Goal: Task Accomplishment & Management: Manage account settings

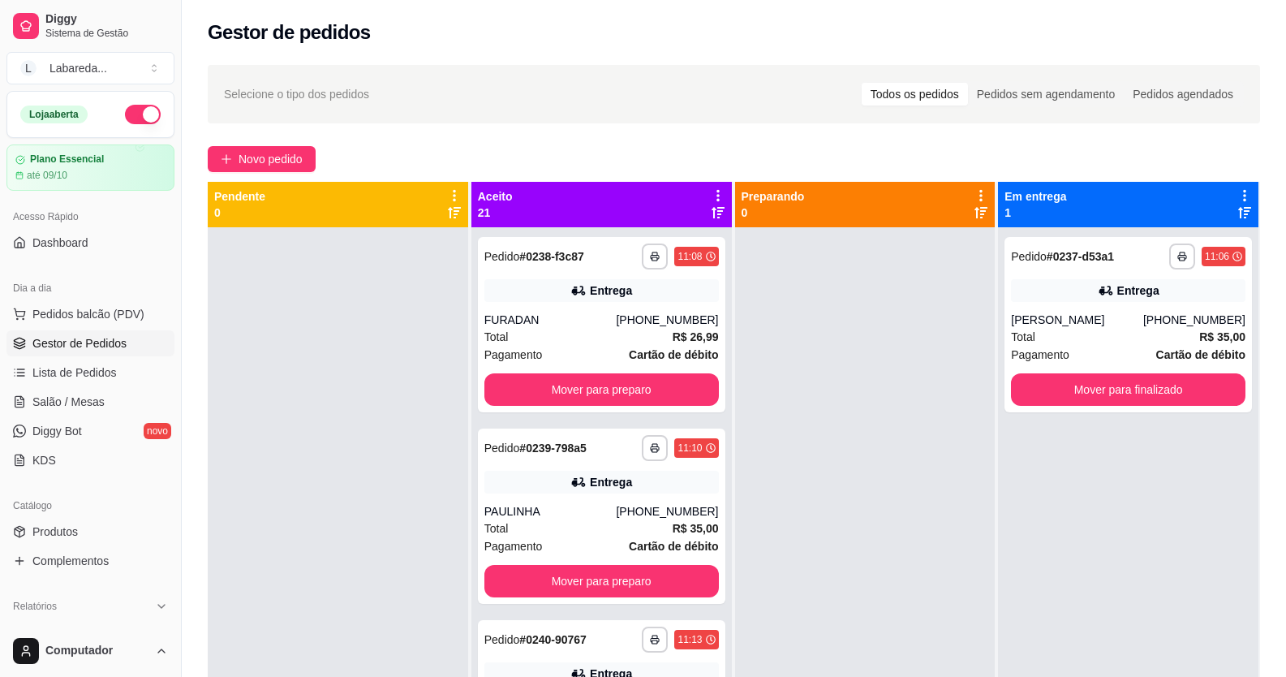
scroll to position [3360, 0]
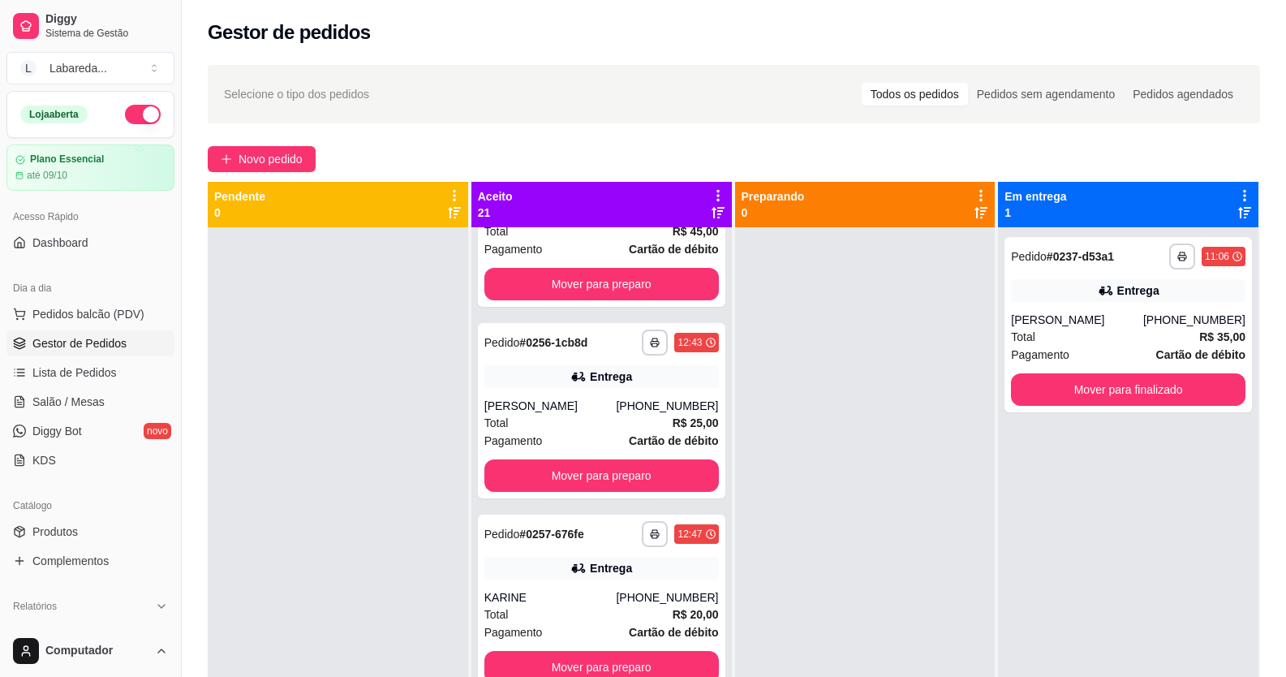
click at [125, 108] on button "button" at bounding box center [143, 114] width 36 height 19
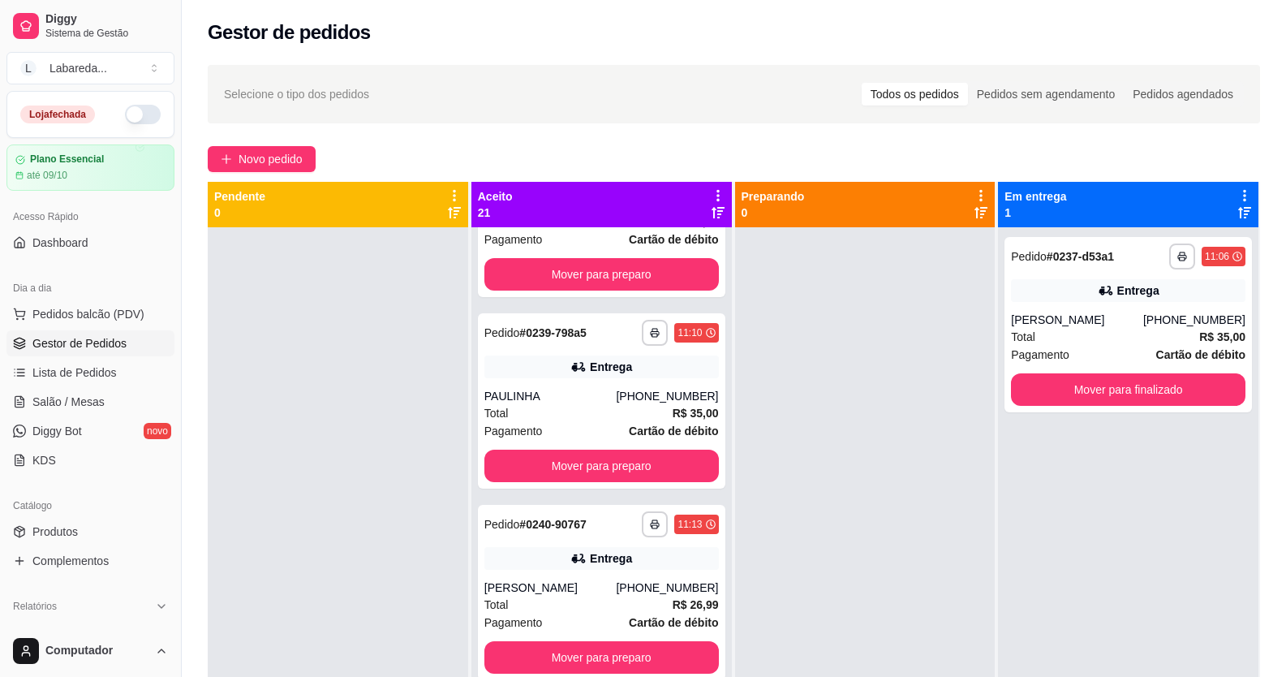
scroll to position [0, 0]
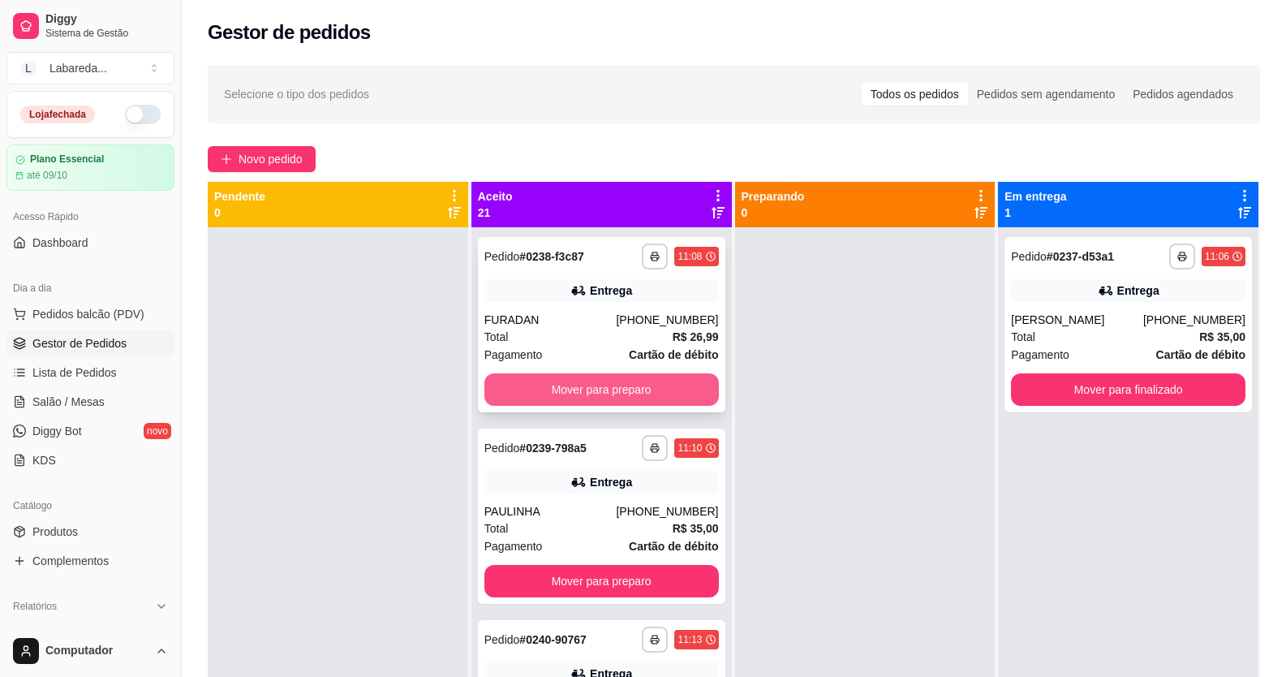
click at [629, 381] on button "Mover para preparo" at bounding box center [601, 389] width 234 height 32
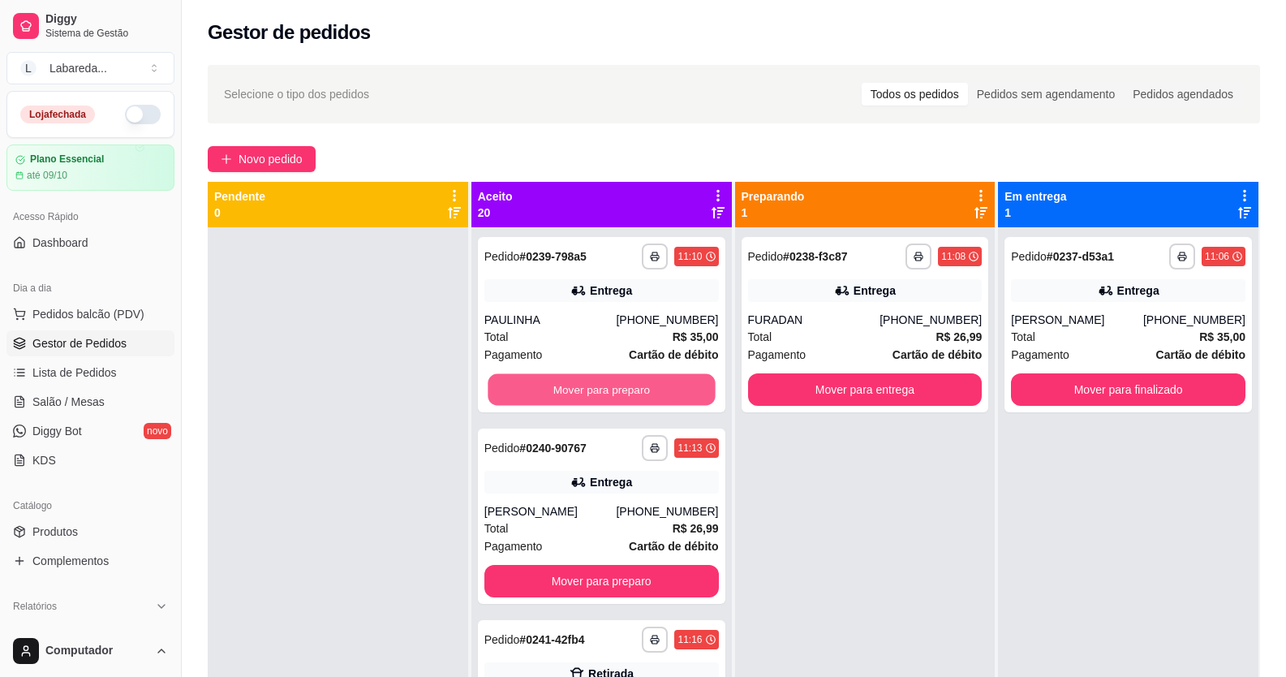
click at [629, 381] on button "Mover para preparo" at bounding box center [601, 390] width 227 height 32
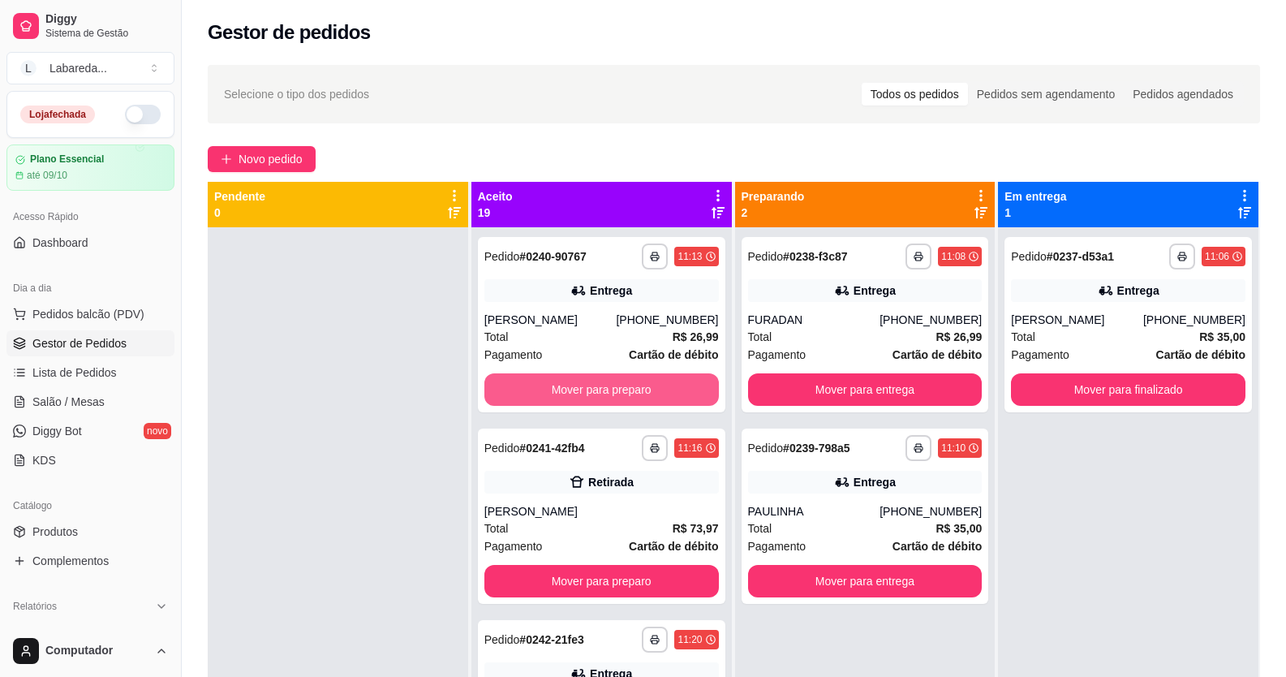
click at [629, 381] on button "Mover para preparo" at bounding box center [601, 389] width 234 height 32
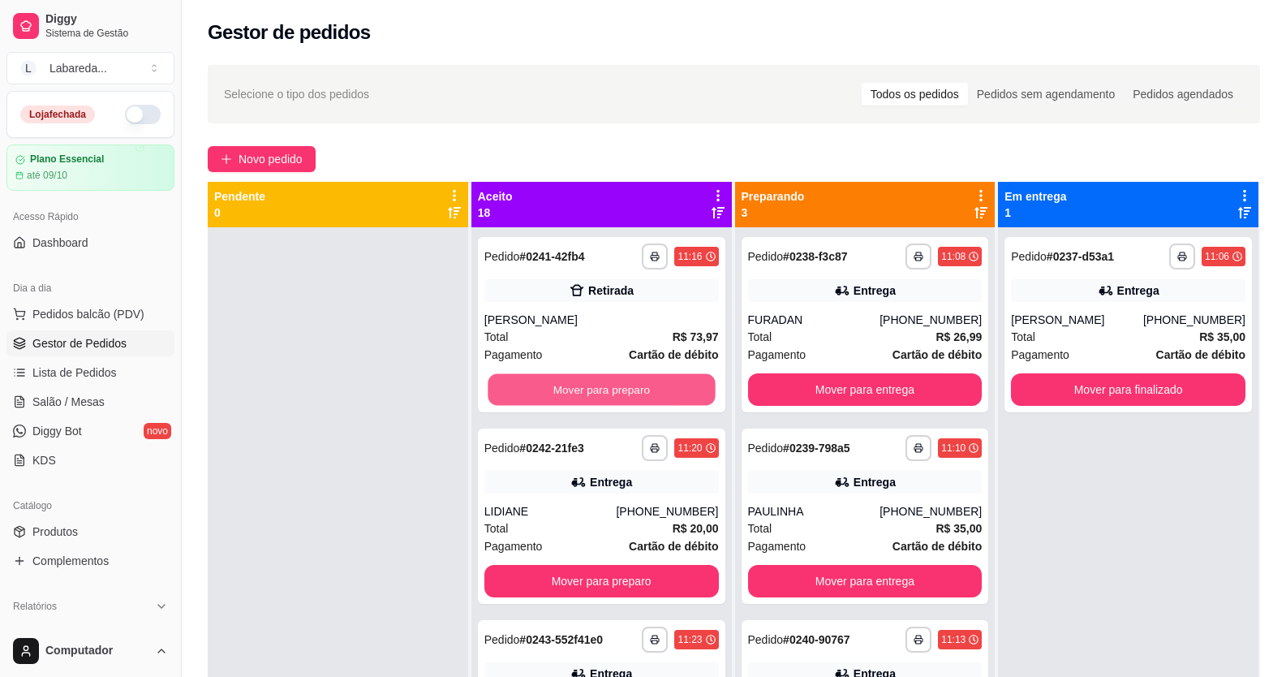
click at [629, 381] on button "Mover para preparo" at bounding box center [601, 390] width 227 height 32
click at [632, 385] on button "Mover para preparo" at bounding box center [601, 389] width 234 height 32
click at [629, 385] on button "Mover para preparo" at bounding box center [601, 390] width 227 height 32
click at [620, 386] on button "Mover para preparo" at bounding box center [601, 389] width 234 height 32
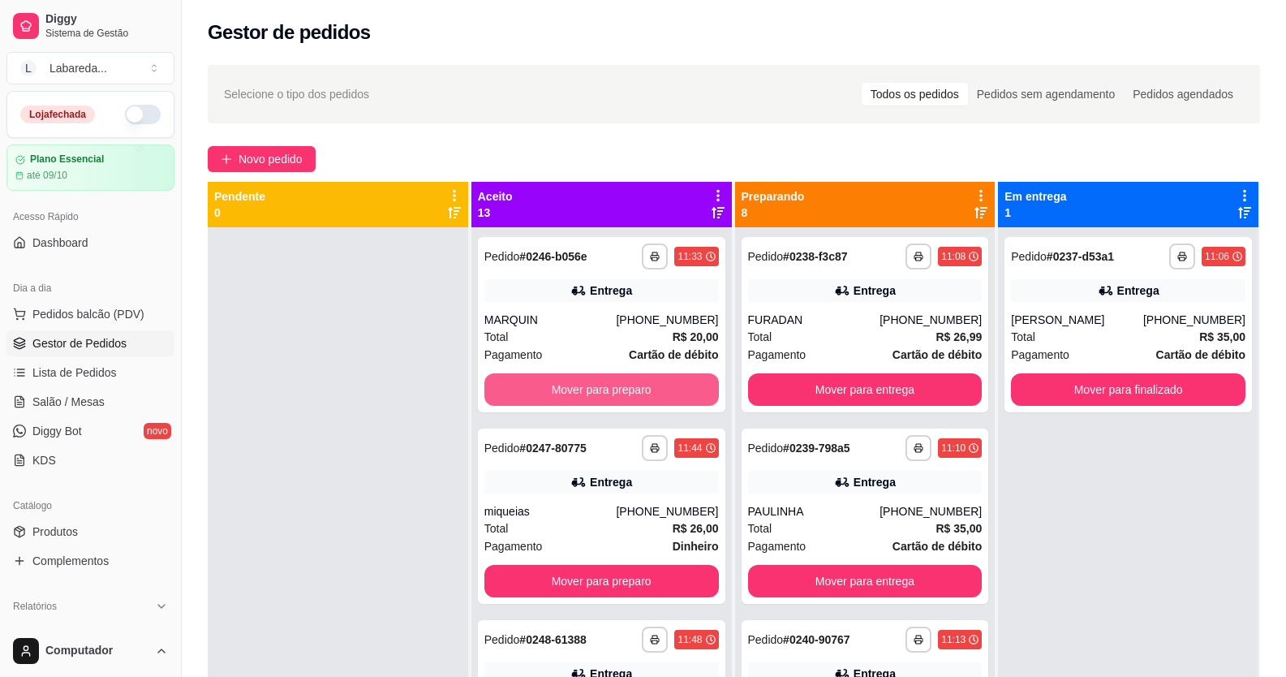
click at [616, 386] on button "Mover para preparo" at bounding box center [601, 389] width 234 height 32
click at [615, 386] on button "Mover para preparo" at bounding box center [601, 390] width 227 height 32
click at [612, 387] on button "Mover para preparo" at bounding box center [601, 390] width 227 height 32
click at [610, 387] on button "Mover para preparo" at bounding box center [601, 389] width 234 height 32
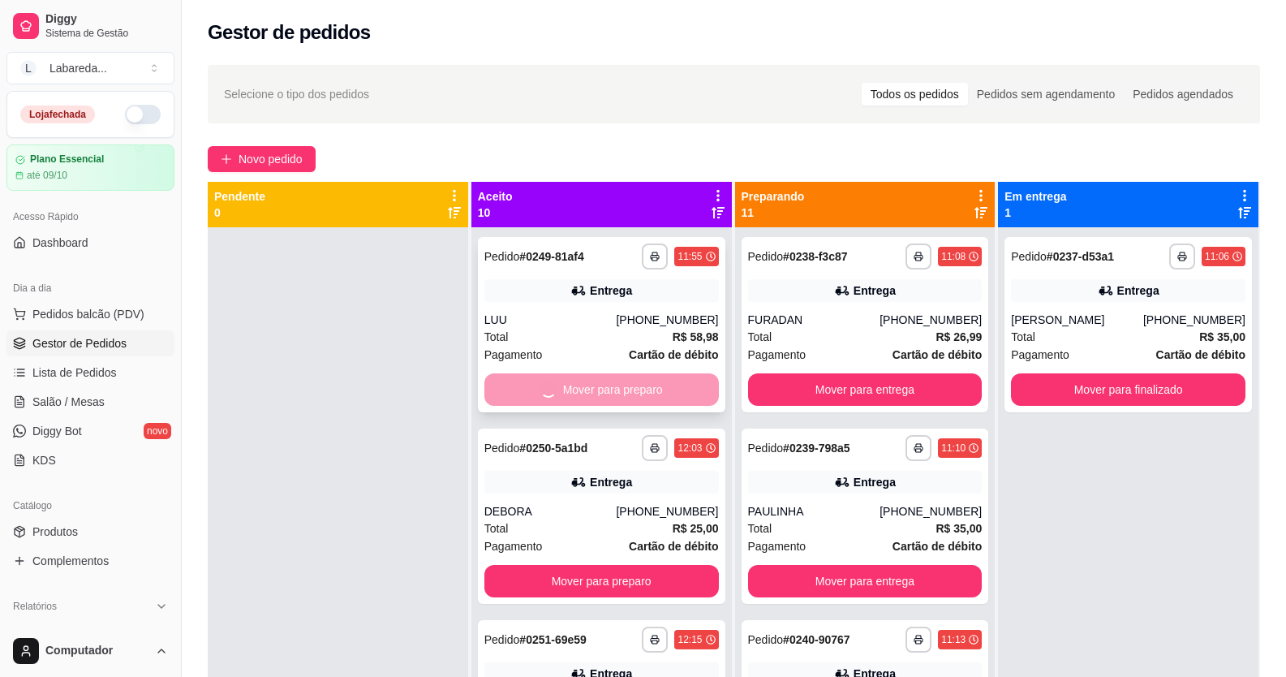
click at [607, 565] on button "Mover para preparo" at bounding box center [601, 581] width 234 height 32
click at [604, 565] on button "Mover para preparo" at bounding box center [601, 581] width 234 height 32
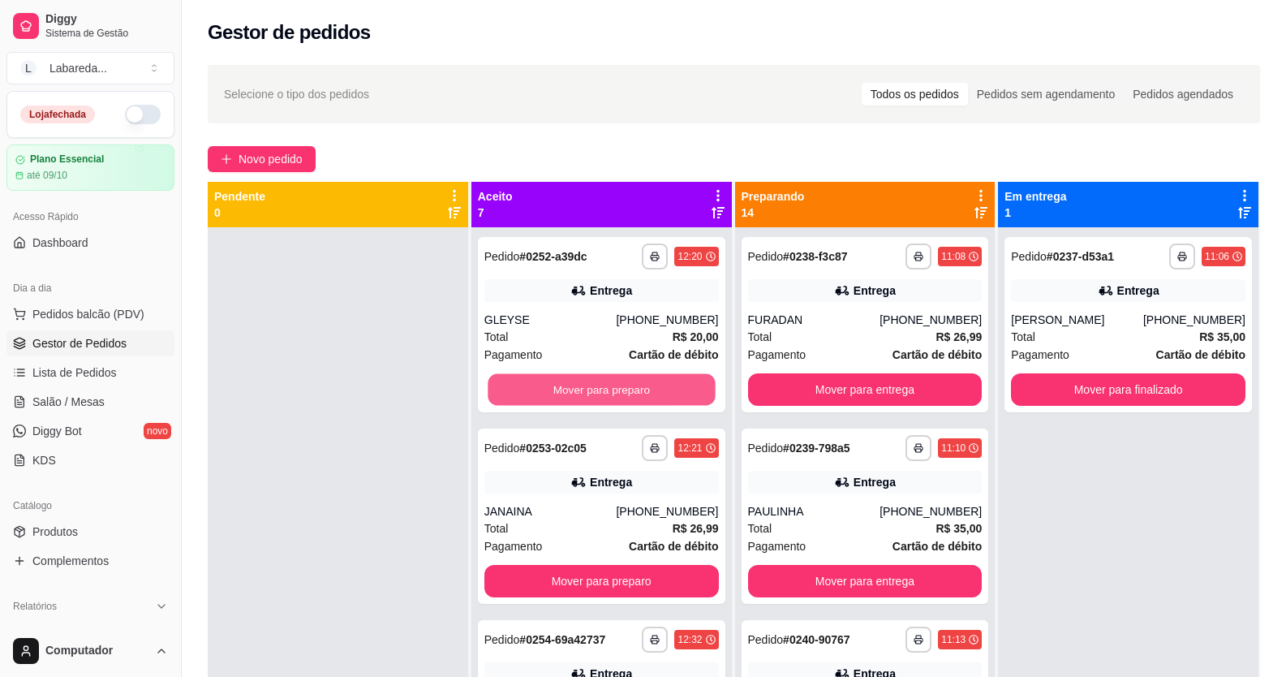
click at [604, 387] on button "Mover para preparo" at bounding box center [601, 390] width 227 height 32
click at [604, 387] on button "Mover para preparo" at bounding box center [601, 389] width 234 height 32
click at [604, 387] on button "Mover para preparo" at bounding box center [601, 390] width 227 height 32
click at [604, 565] on button "Mover para preparo" at bounding box center [601, 581] width 234 height 32
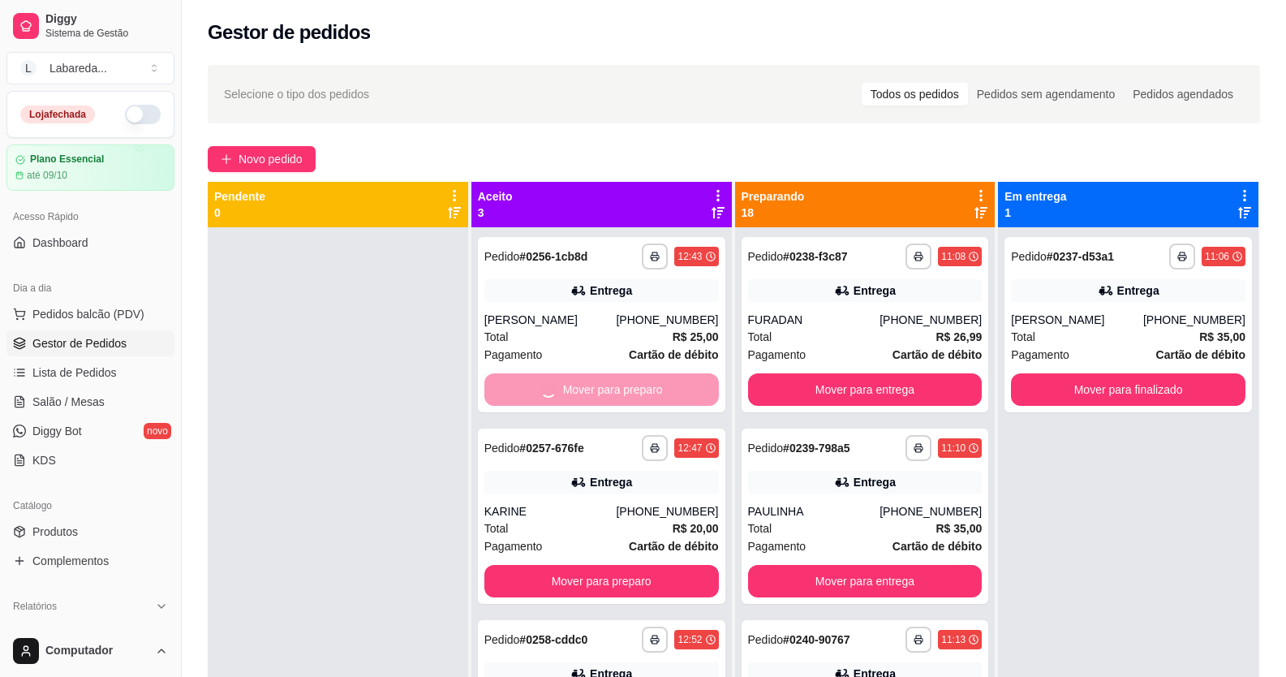
click at [604, 565] on button "Mover para preparo" at bounding box center [601, 581] width 234 height 32
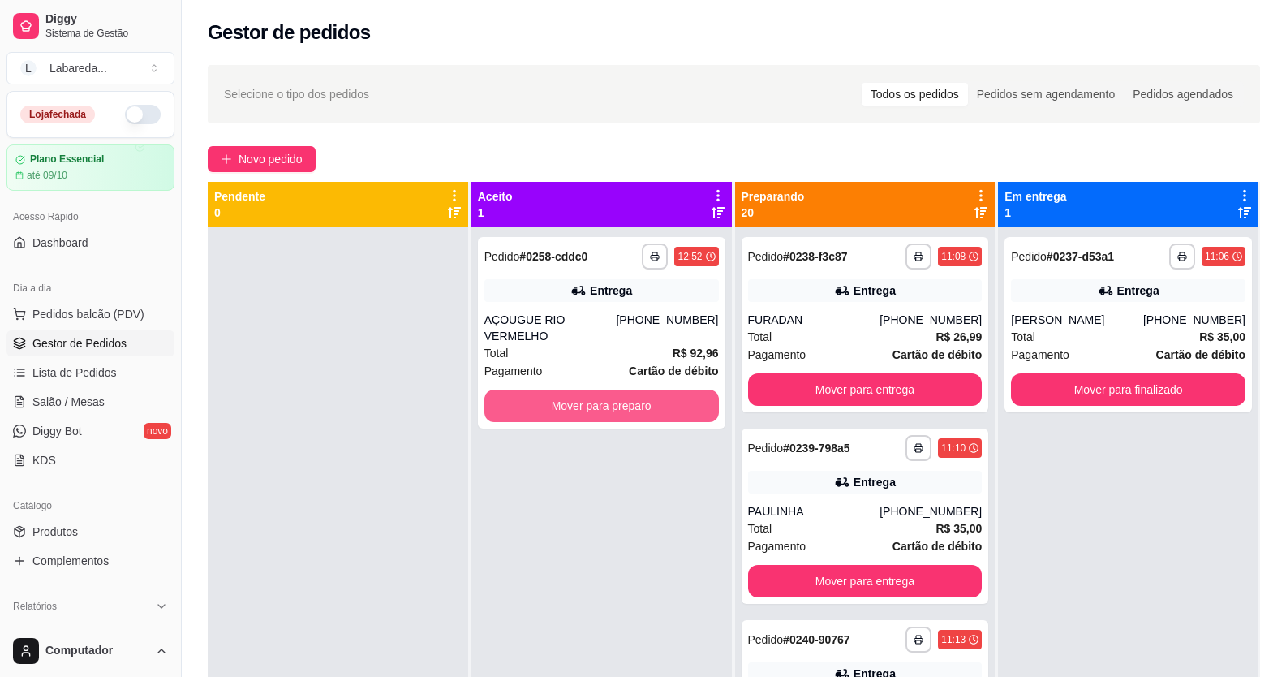
click at [604, 389] on button "Mover para preparo" at bounding box center [601, 405] width 234 height 32
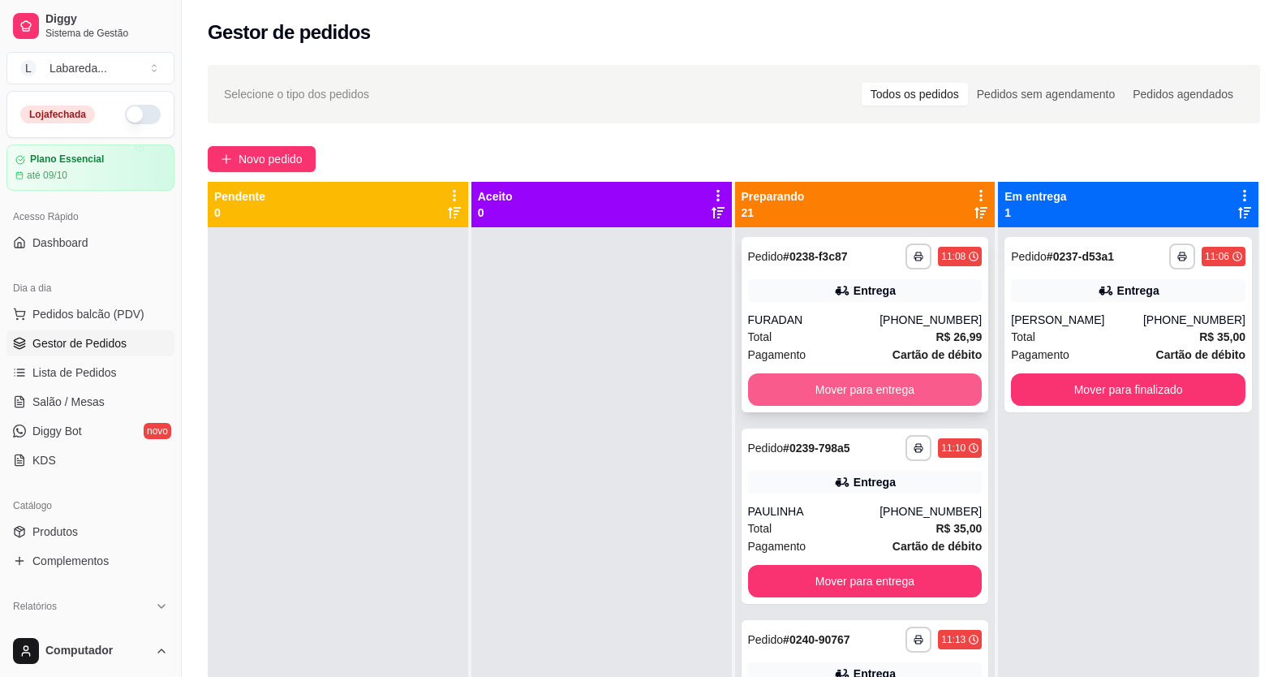
click at [921, 386] on button "Mover para entrega" at bounding box center [865, 389] width 234 height 32
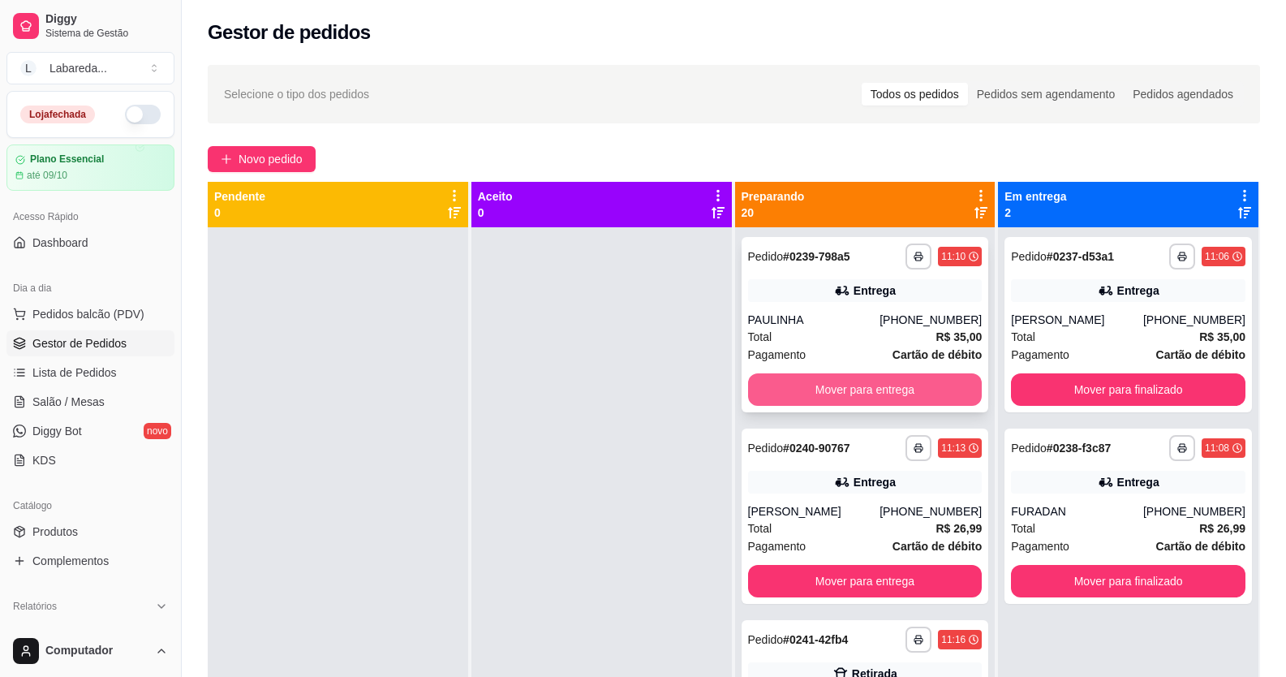
click at [916, 380] on button "Mover para entrega" at bounding box center [865, 389] width 234 height 32
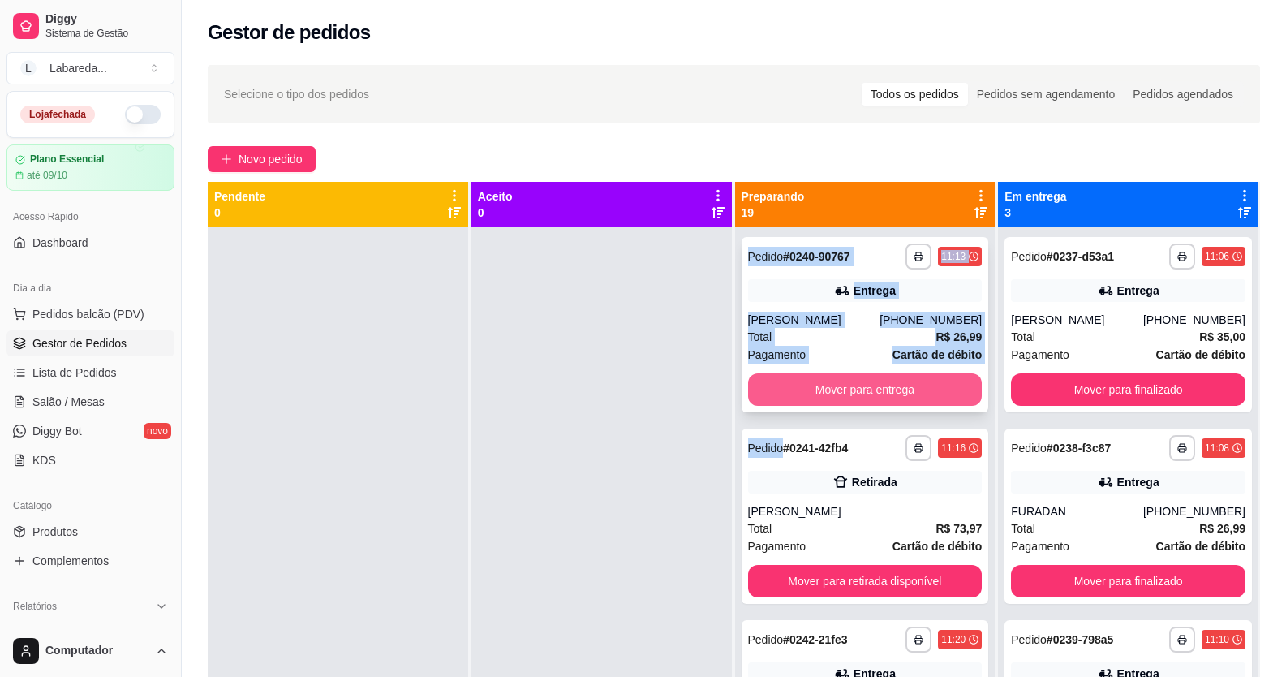
click at [913, 380] on button "Mover para entrega" at bounding box center [865, 389] width 234 height 32
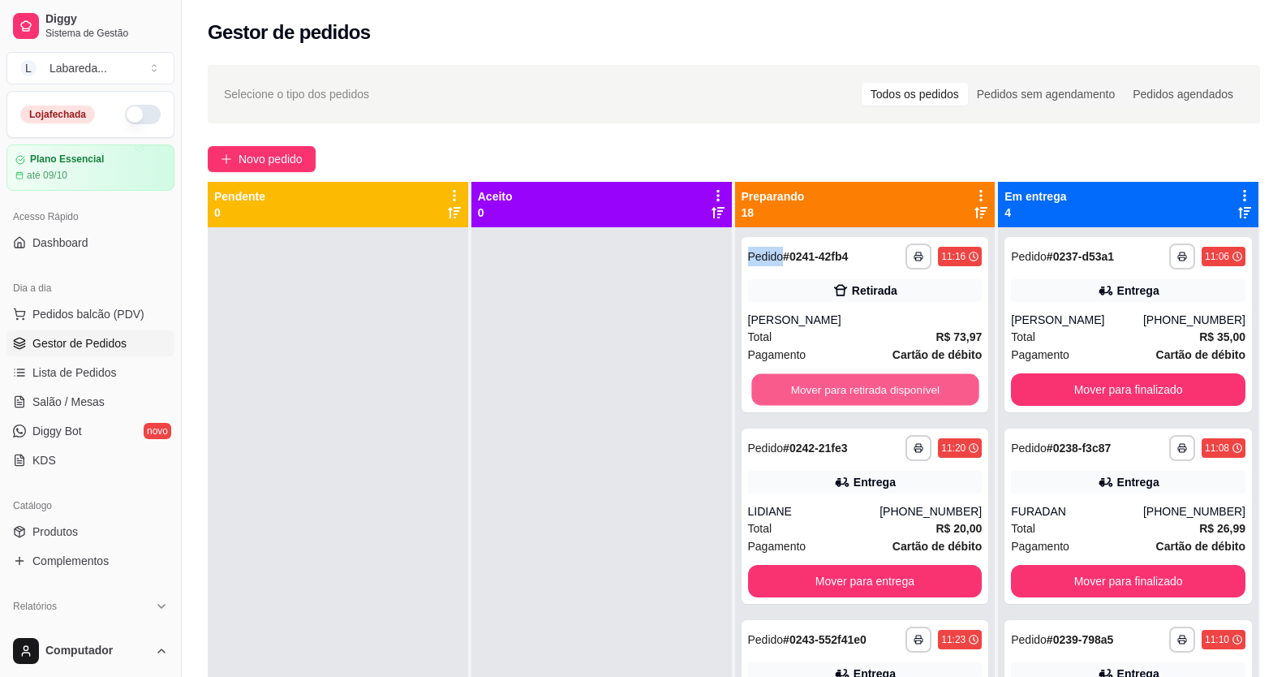
click at [913, 380] on button "Mover para retirada disponível" at bounding box center [864, 390] width 227 height 32
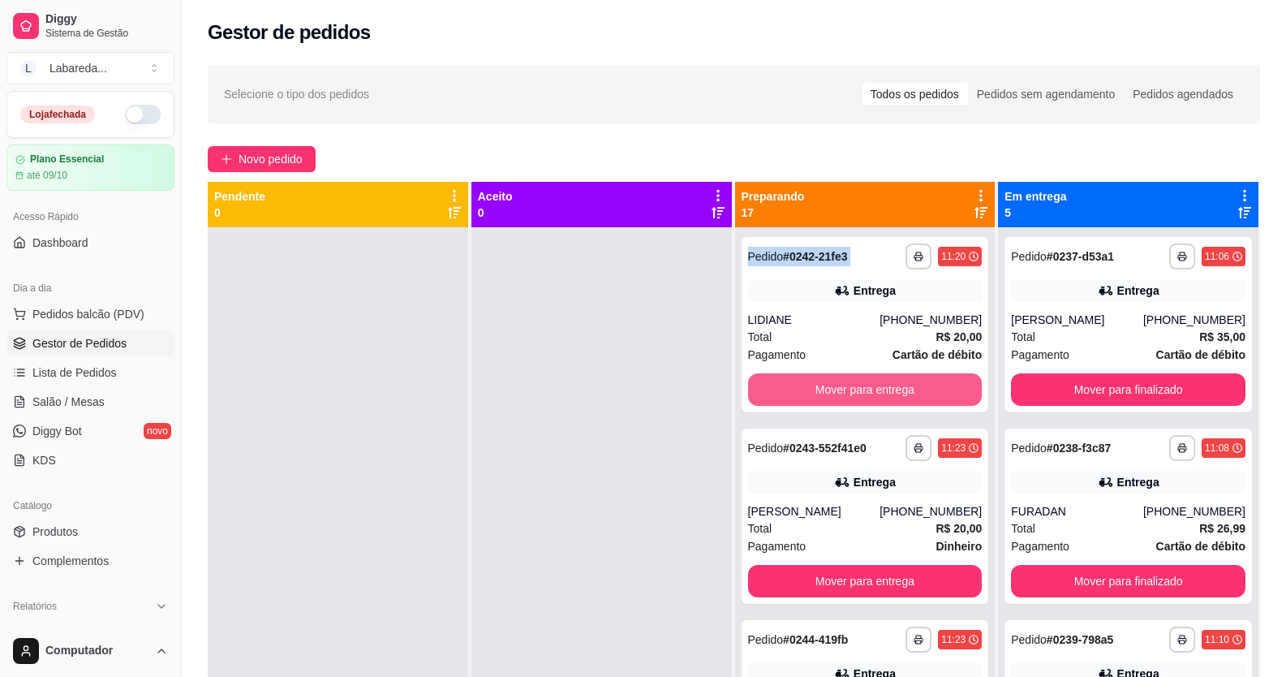
click at [913, 380] on button "Mover para entrega" at bounding box center [865, 389] width 234 height 32
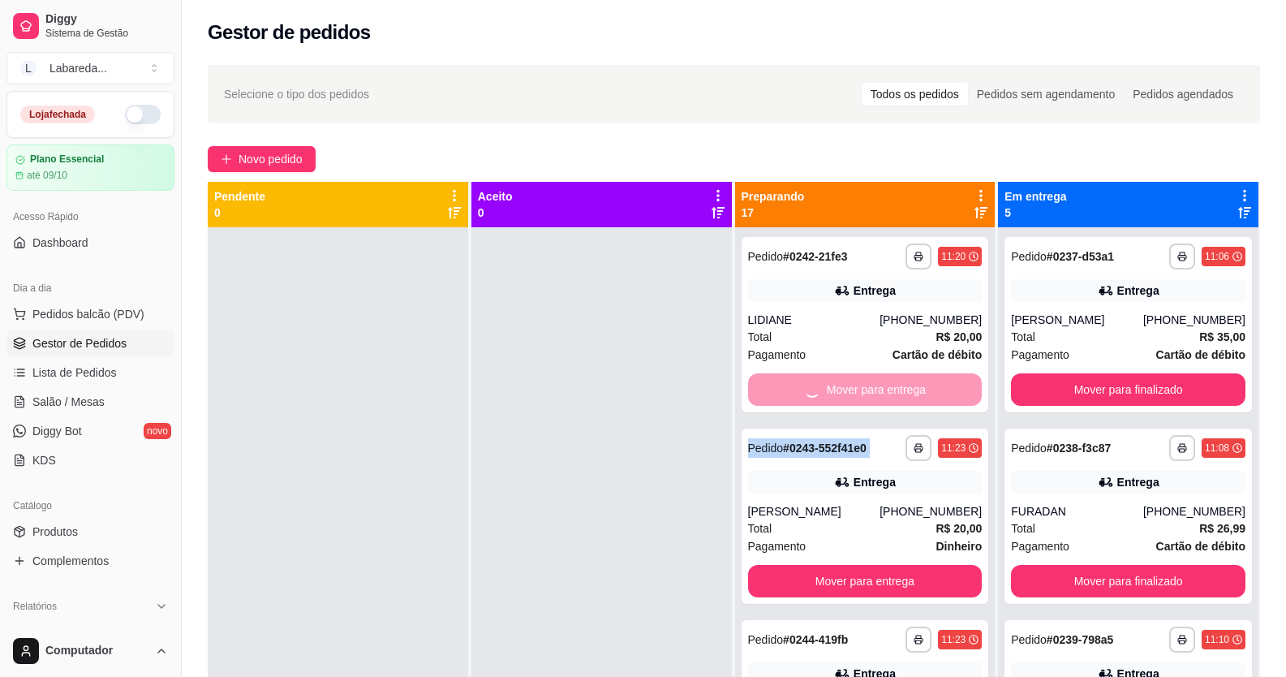
click at [913, 380] on div "Mover para entrega" at bounding box center [865, 389] width 234 height 32
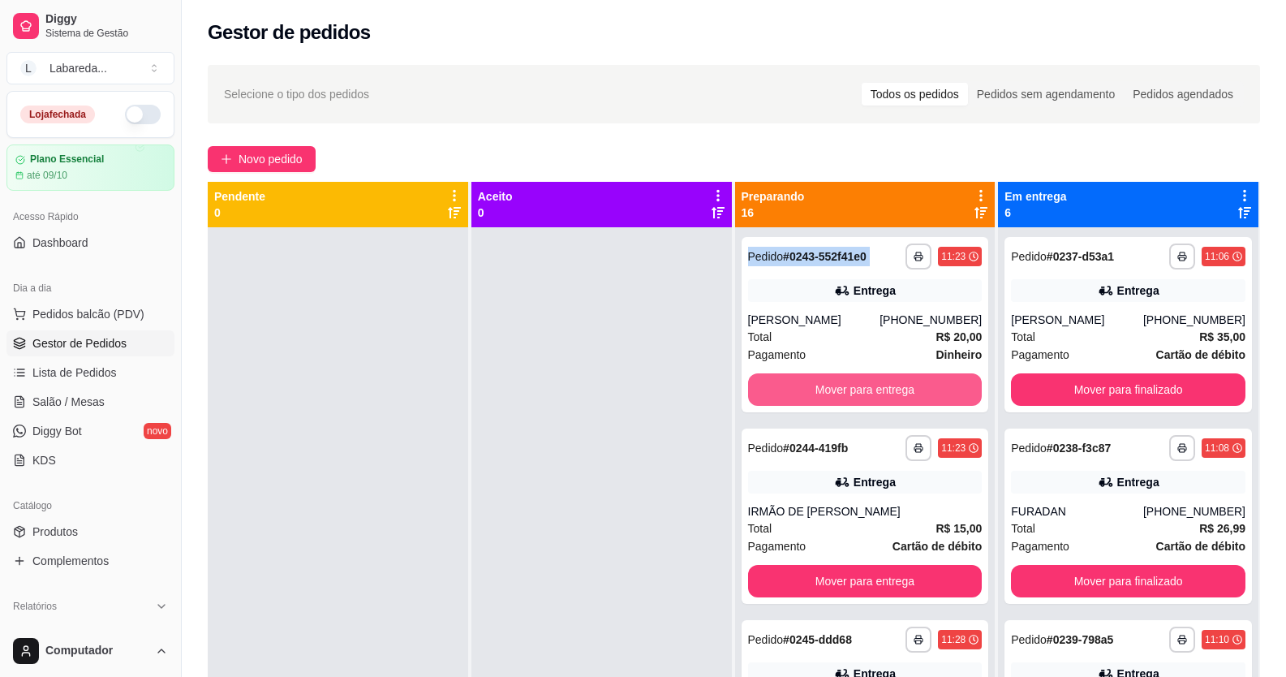
click at [913, 380] on button "Mover para entrega" at bounding box center [865, 389] width 234 height 32
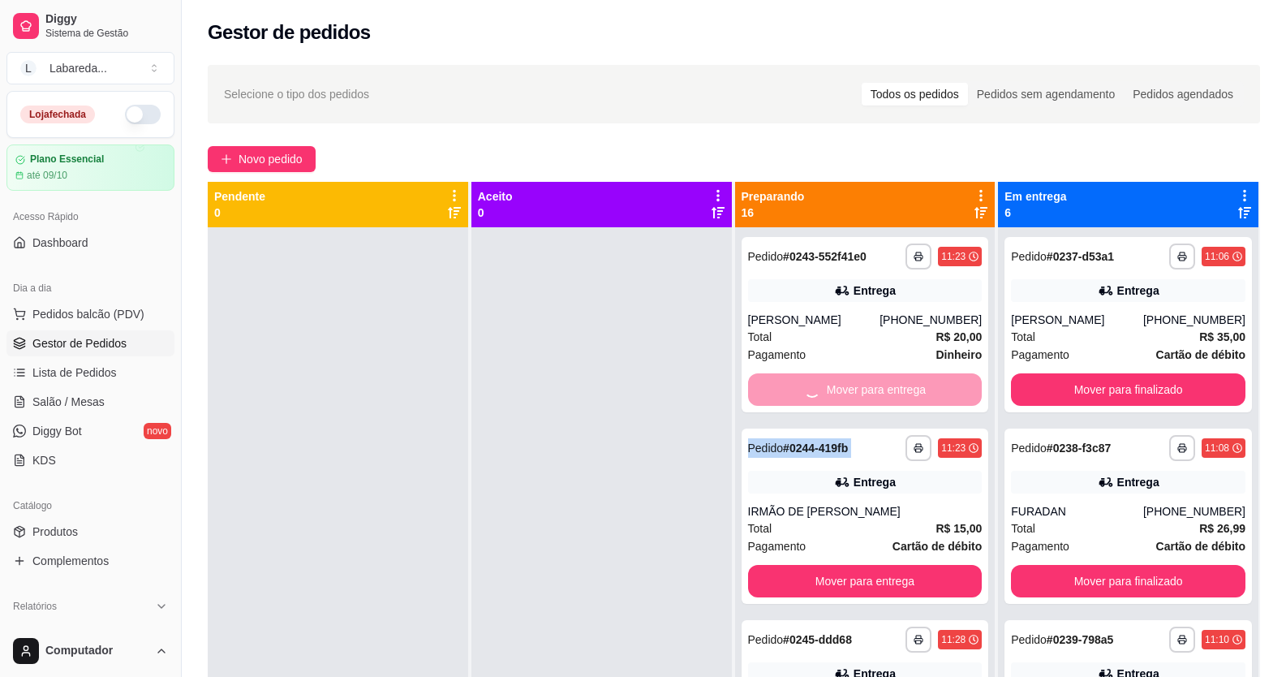
click at [913, 380] on div "Mover para entrega" at bounding box center [865, 389] width 234 height 32
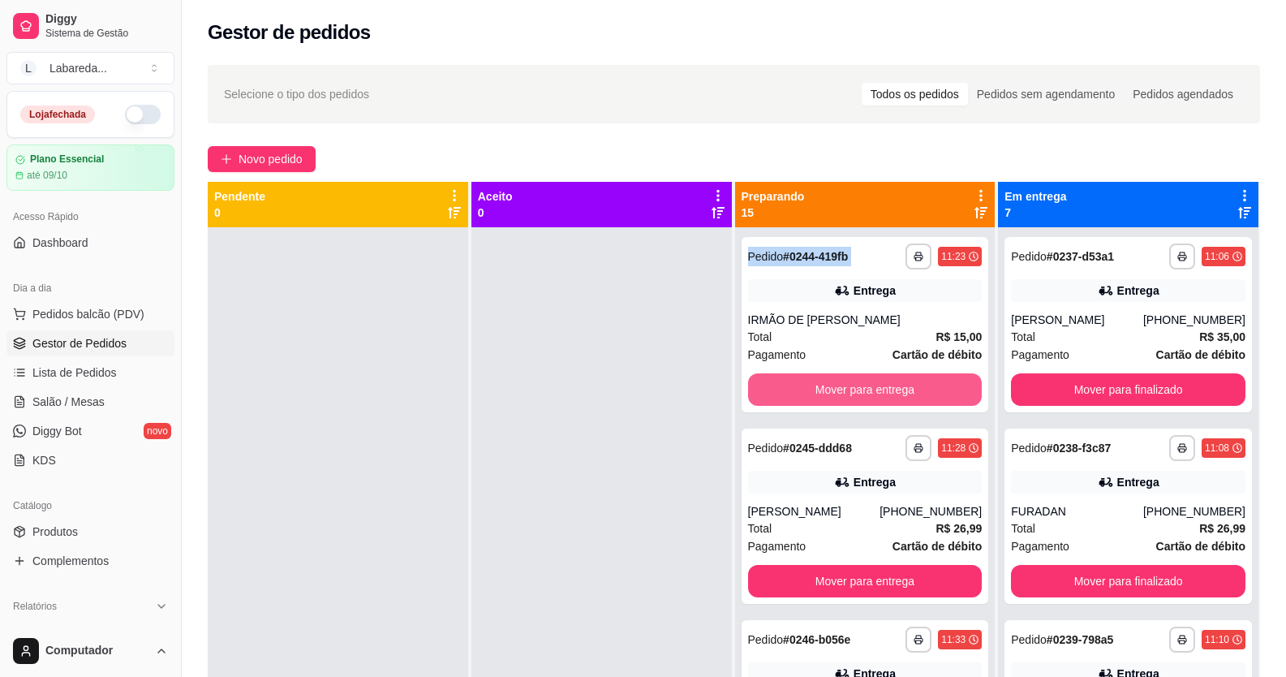
click at [913, 380] on button "Mover para entrega" at bounding box center [865, 389] width 234 height 32
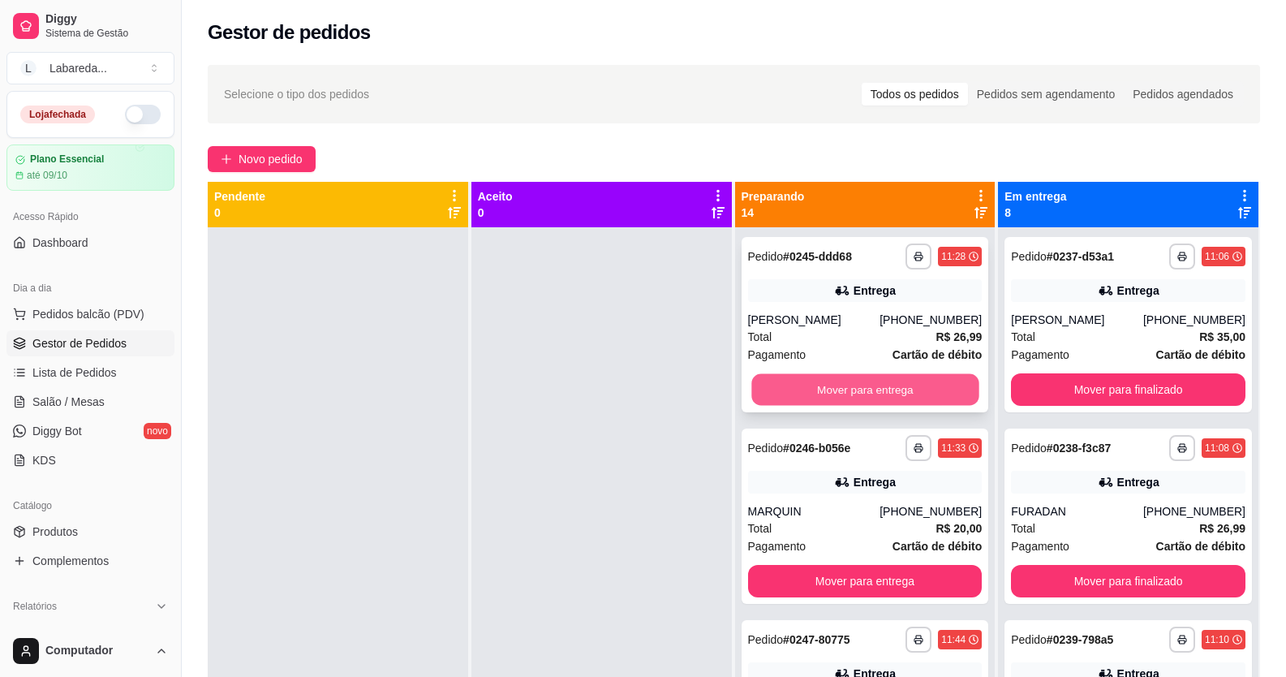
click at [837, 384] on button "Mover para entrega" at bounding box center [864, 390] width 227 height 32
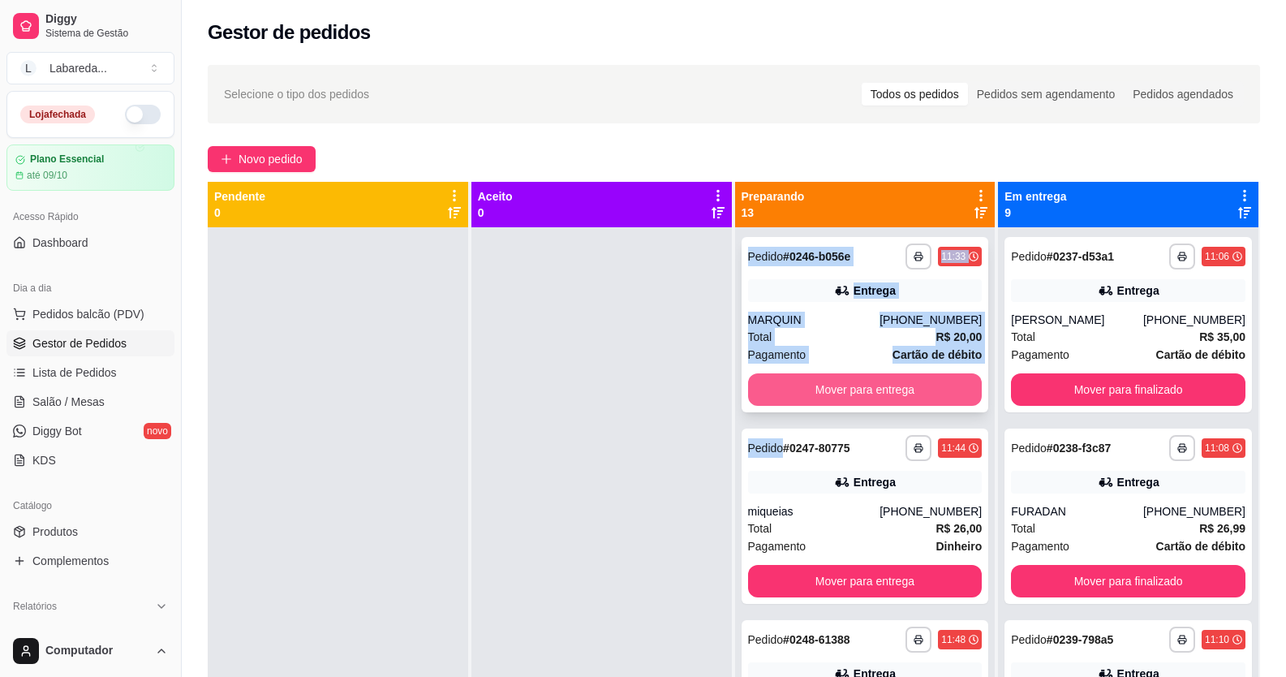
click at [831, 384] on button "Mover para entrega" at bounding box center [865, 389] width 234 height 32
click at [823, 384] on button "Mover para entrega" at bounding box center [864, 390] width 227 height 32
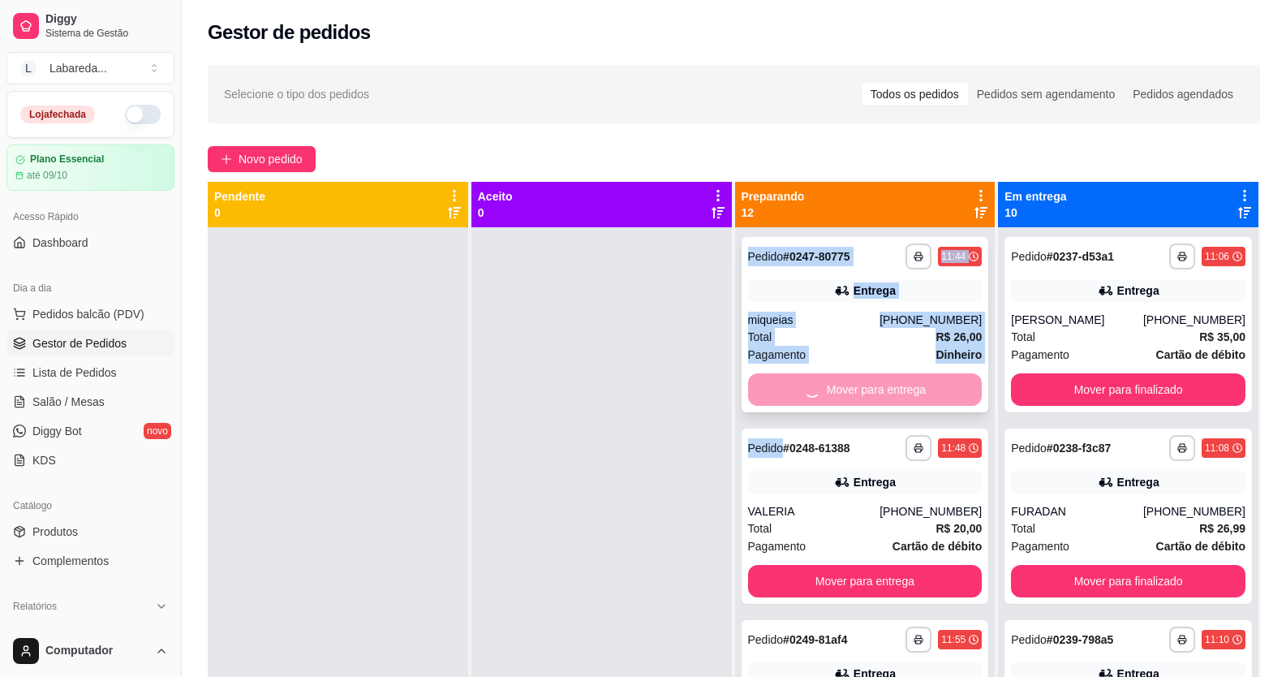
click at [821, 384] on div "Mover para entrega" at bounding box center [865, 389] width 234 height 32
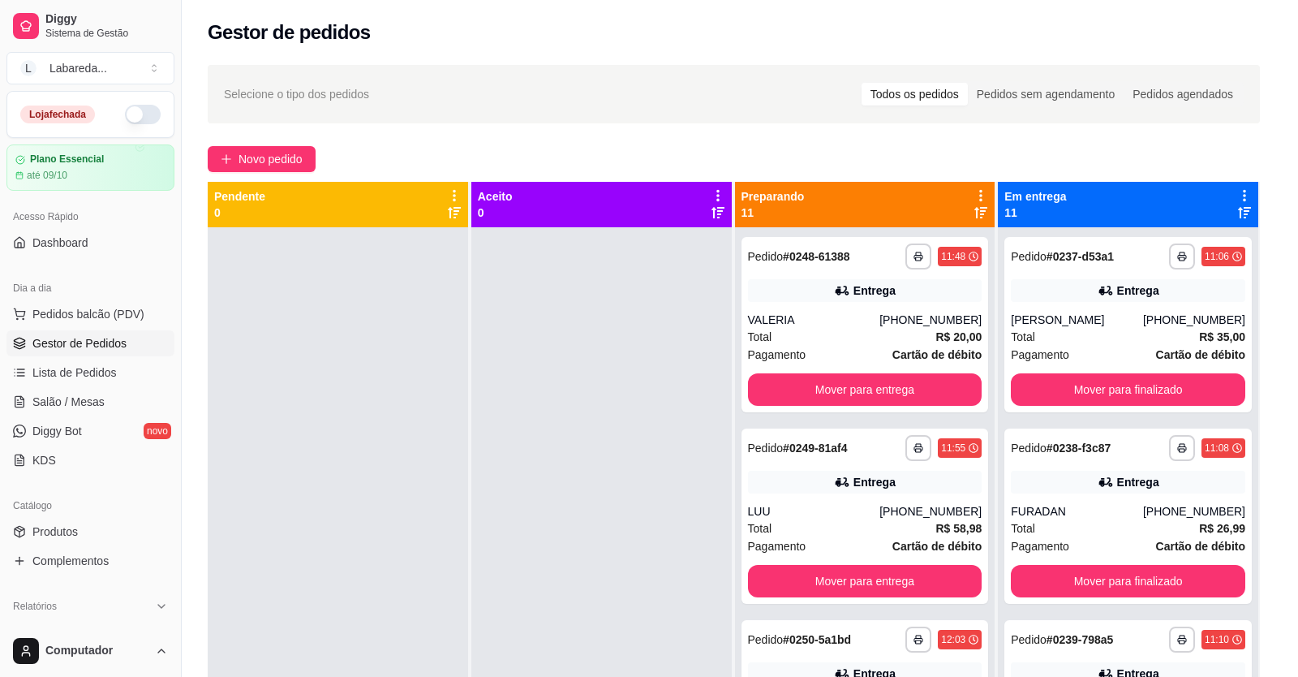
click at [819, 384] on div "Endereço AV 6 , n. , EM FRENTE A CASA DO ENCANADOR - EM CIMA DA EMPERIO TINTAS …" at bounding box center [649, 413] width 430 height 137
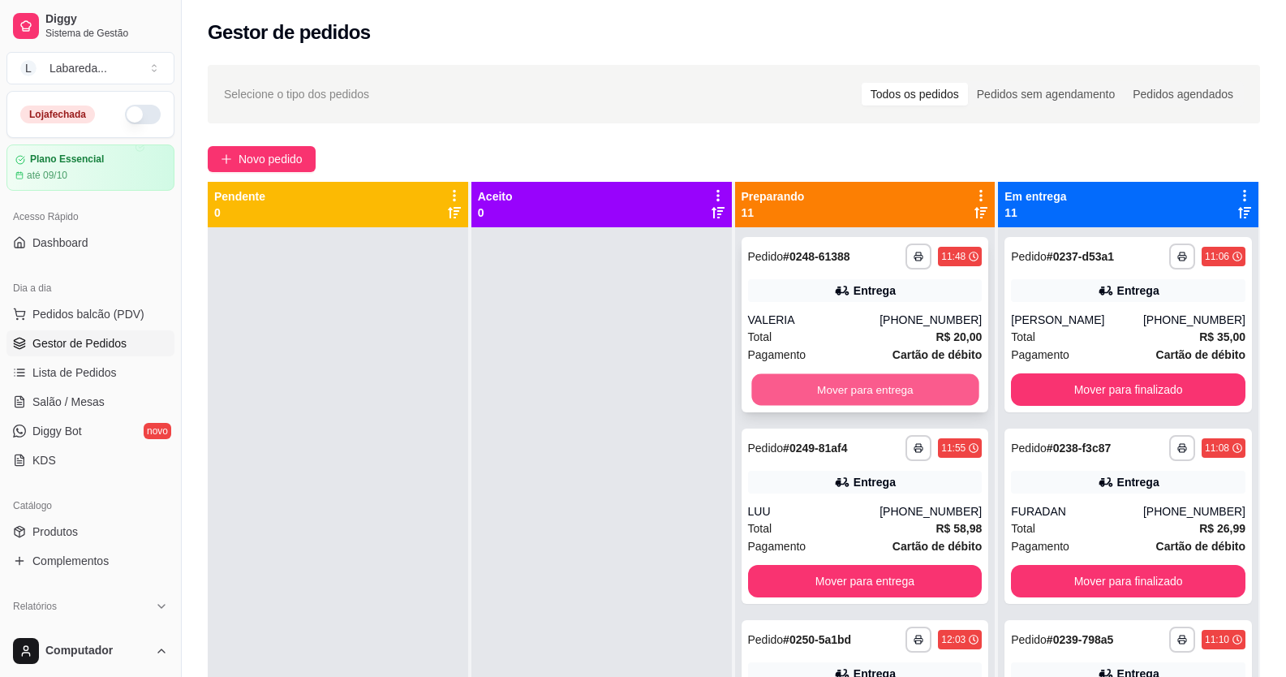
click at [900, 387] on button "Mover para entrega" at bounding box center [864, 390] width 227 height 32
click at [901, 387] on button "Mover para entrega" at bounding box center [865, 389] width 234 height 32
click at [901, 387] on button "Mover para entrega" at bounding box center [864, 390] width 227 height 32
click at [901, 387] on button "Mover para entrega" at bounding box center [865, 389] width 234 height 32
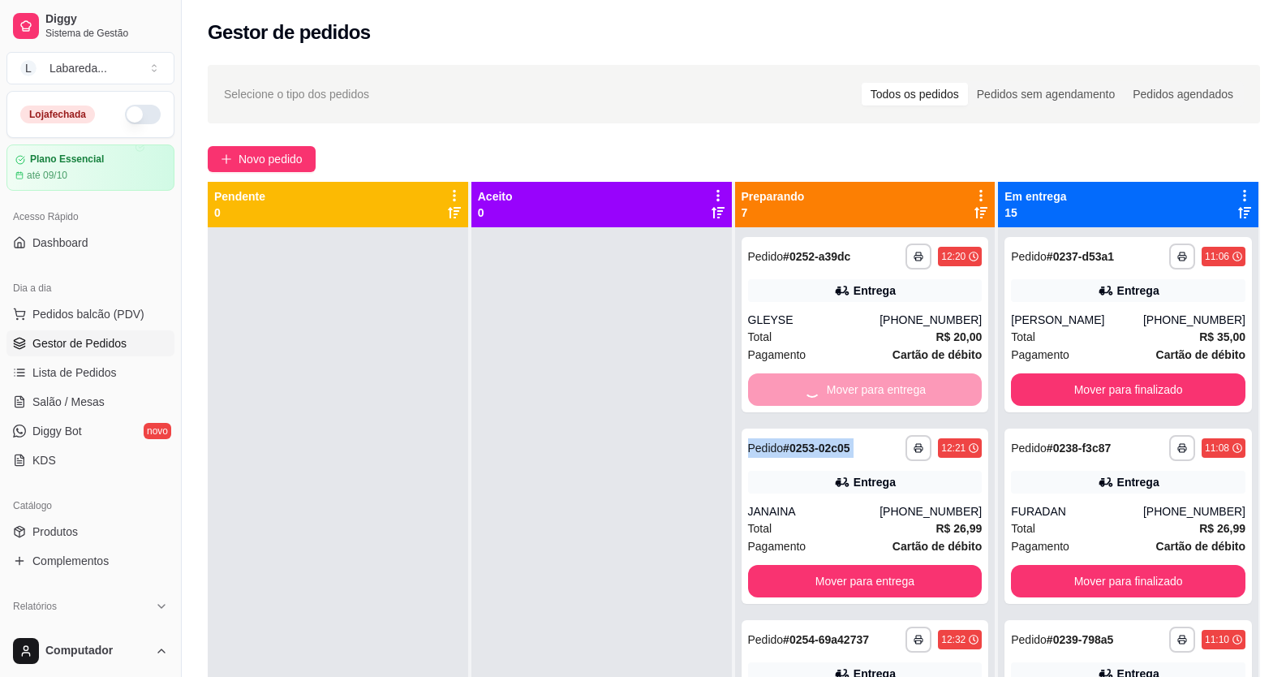
click at [901, 387] on div "Mover para entrega" at bounding box center [865, 389] width 234 height 32
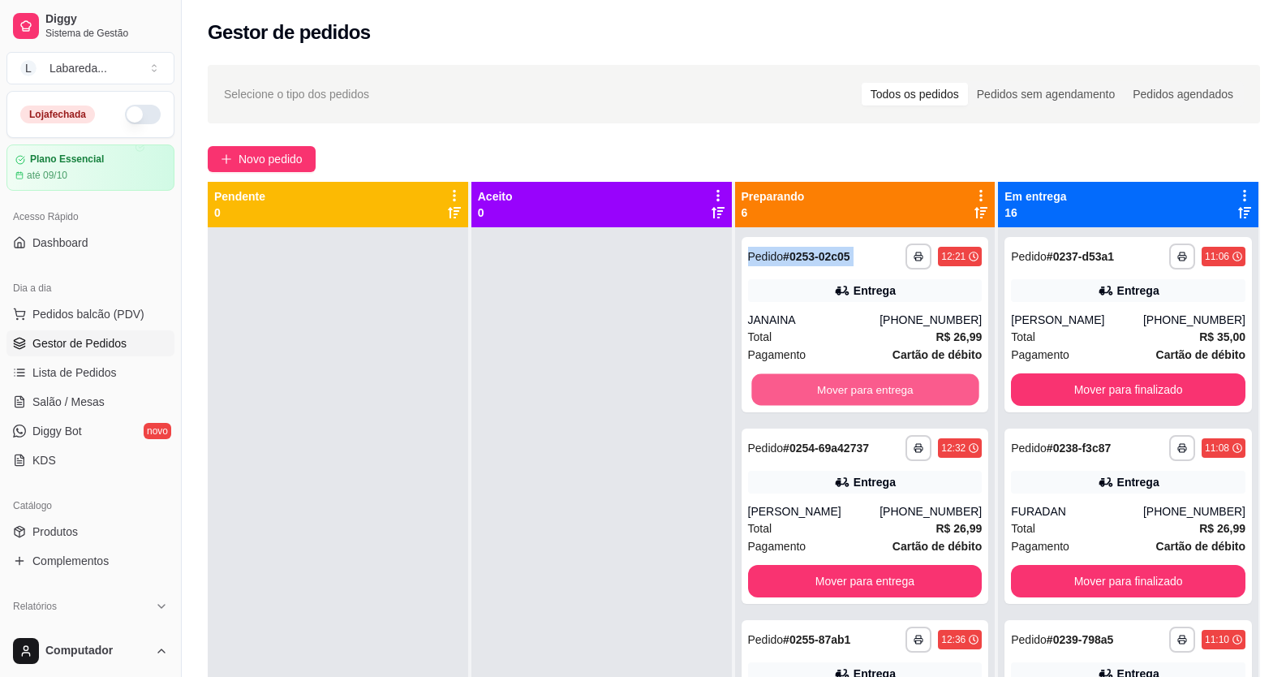
click at [901, 387] on button "Mover para entrega" at bounding box center [864, 390] width 227 height 32
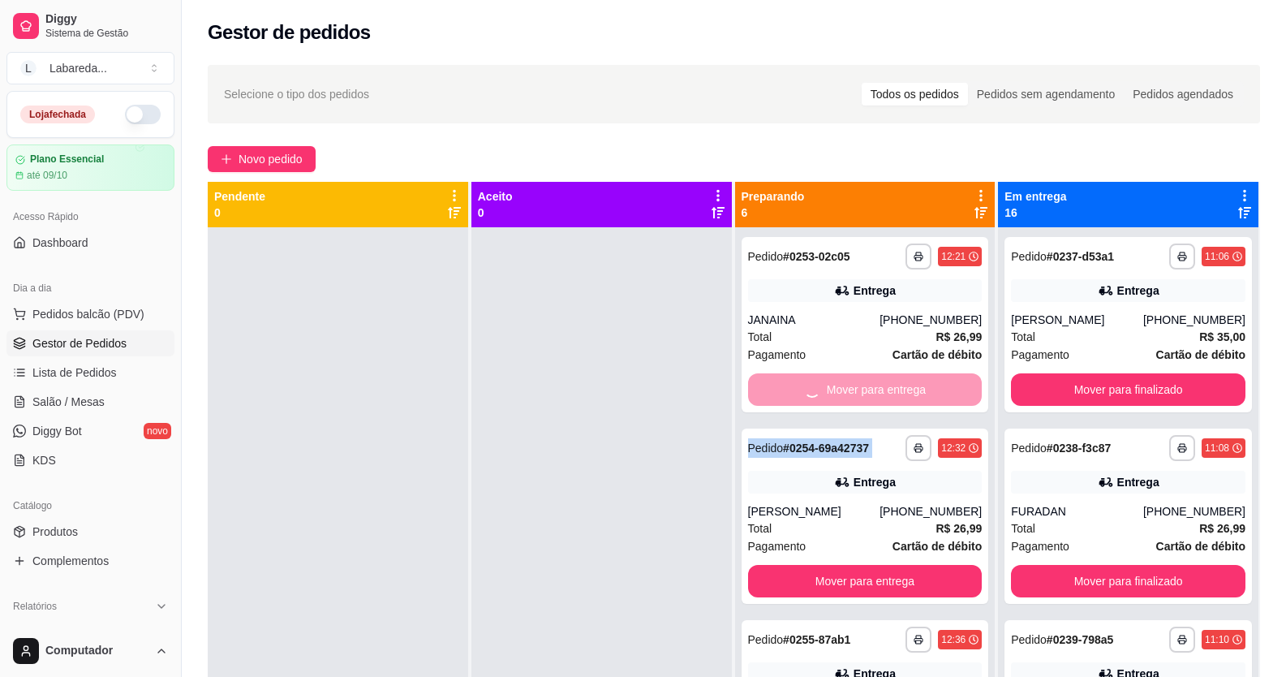
click at [901, 387] on div "Mover para entrega" at bounding box center [865, 389] width 234 height 32
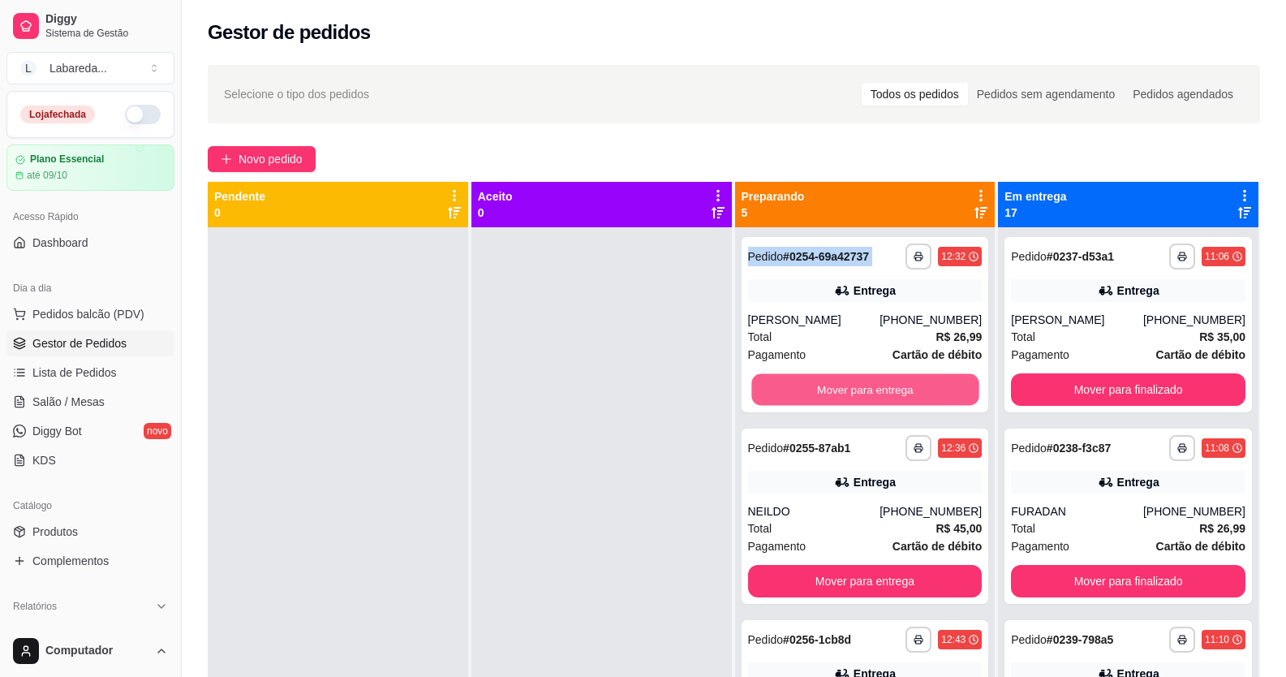
click at [901, 387] on button "Mover para entrega" at bounding box center [864, 390] width 227 height 32
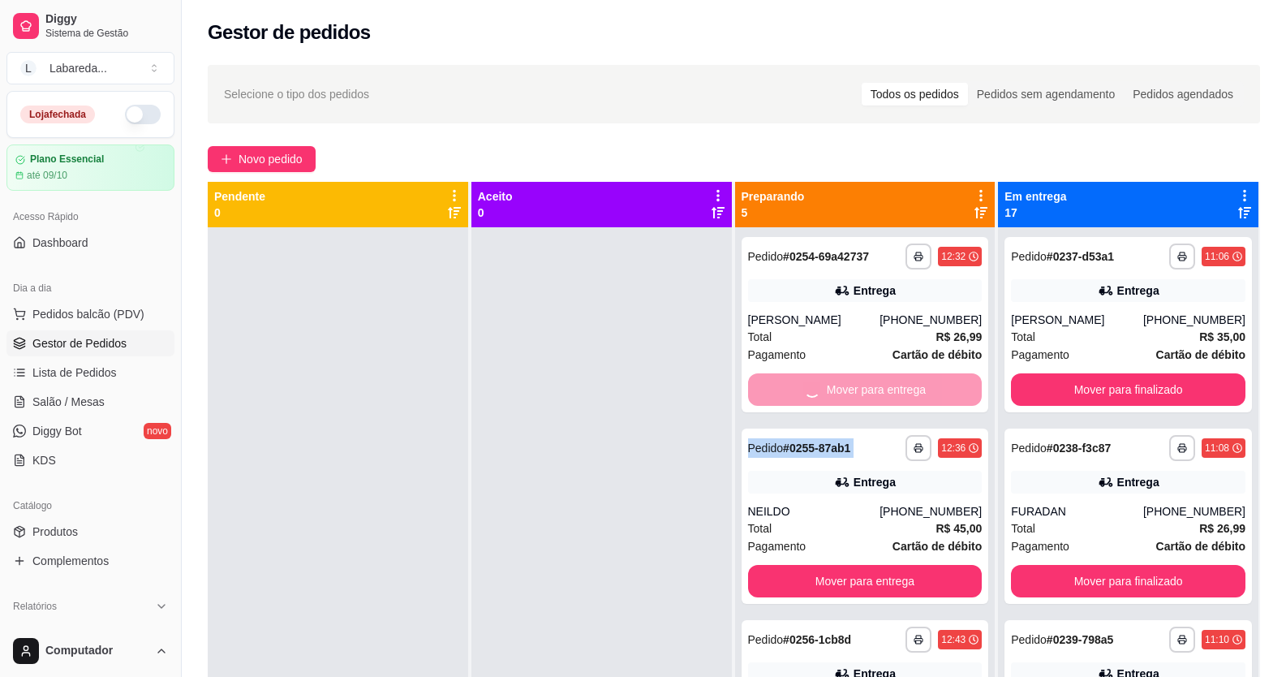
click at [901, 387] on div "Mover para entrega" at bounding box center [865, 389] width 234 height 32
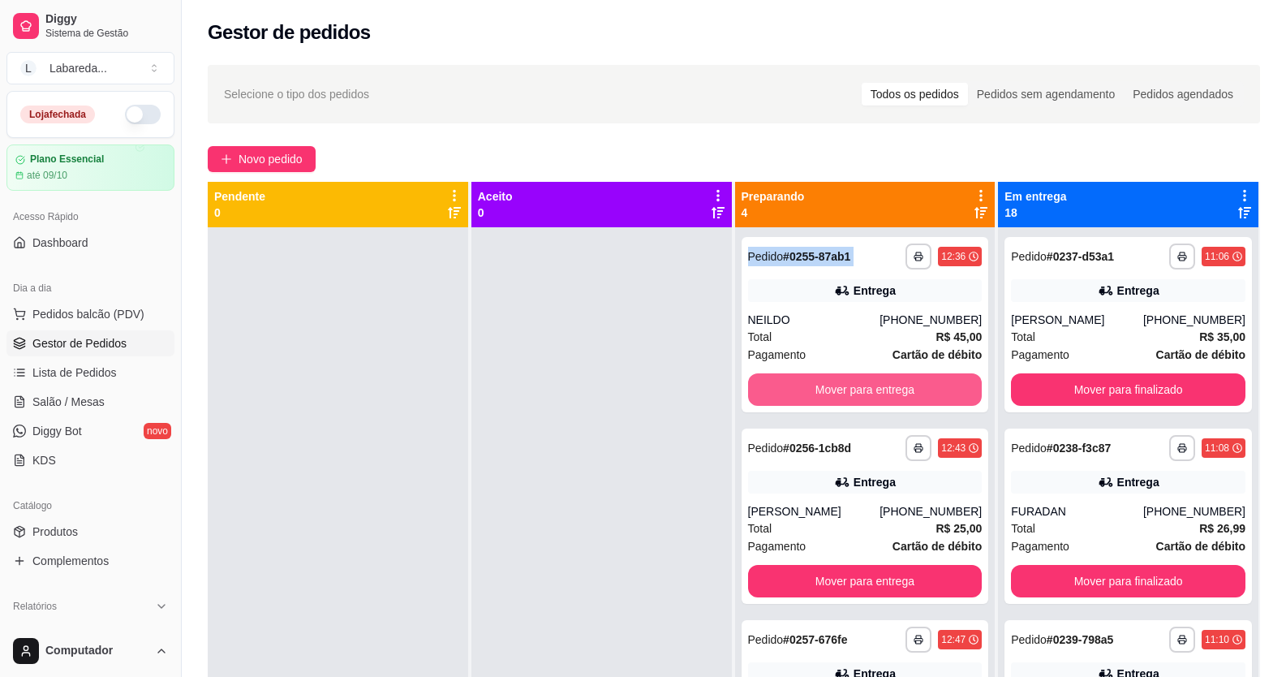
click at [901, 387] on button "Mover para entrega" at bounding box center [865, 389] width 234 height 32
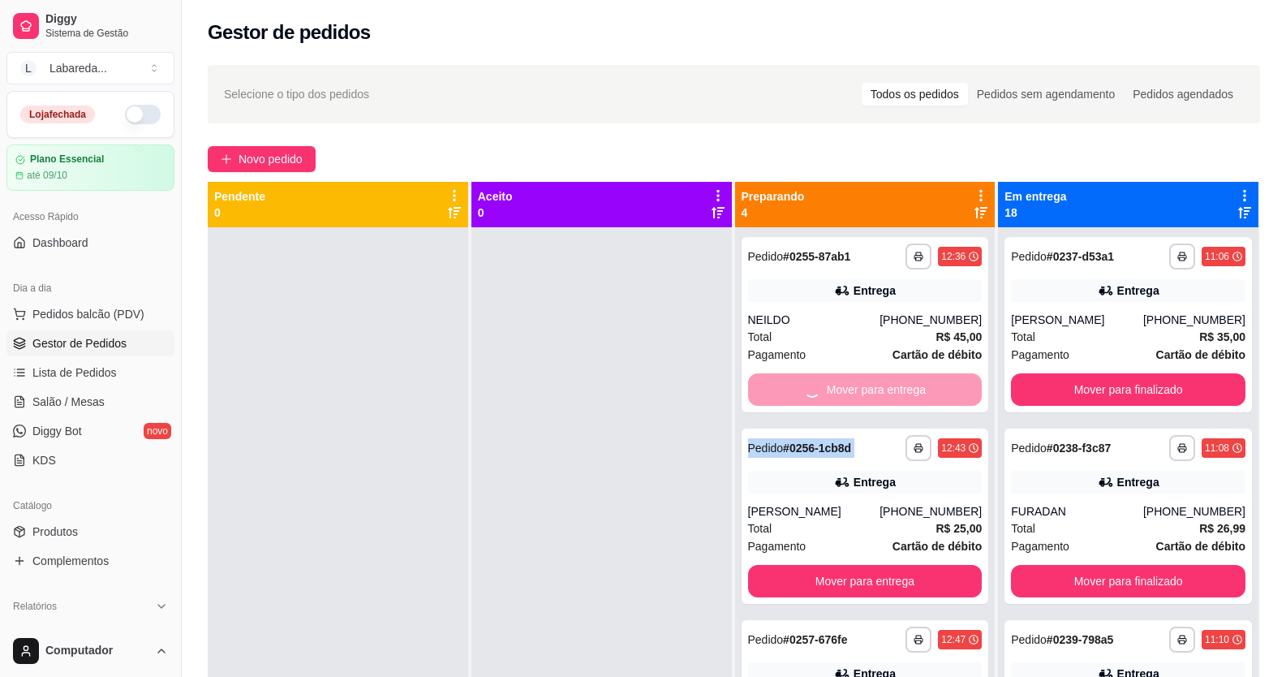
click at [901, 387] on div "Mover para entrega" at bounding box center [865, 389] width 234 height 32
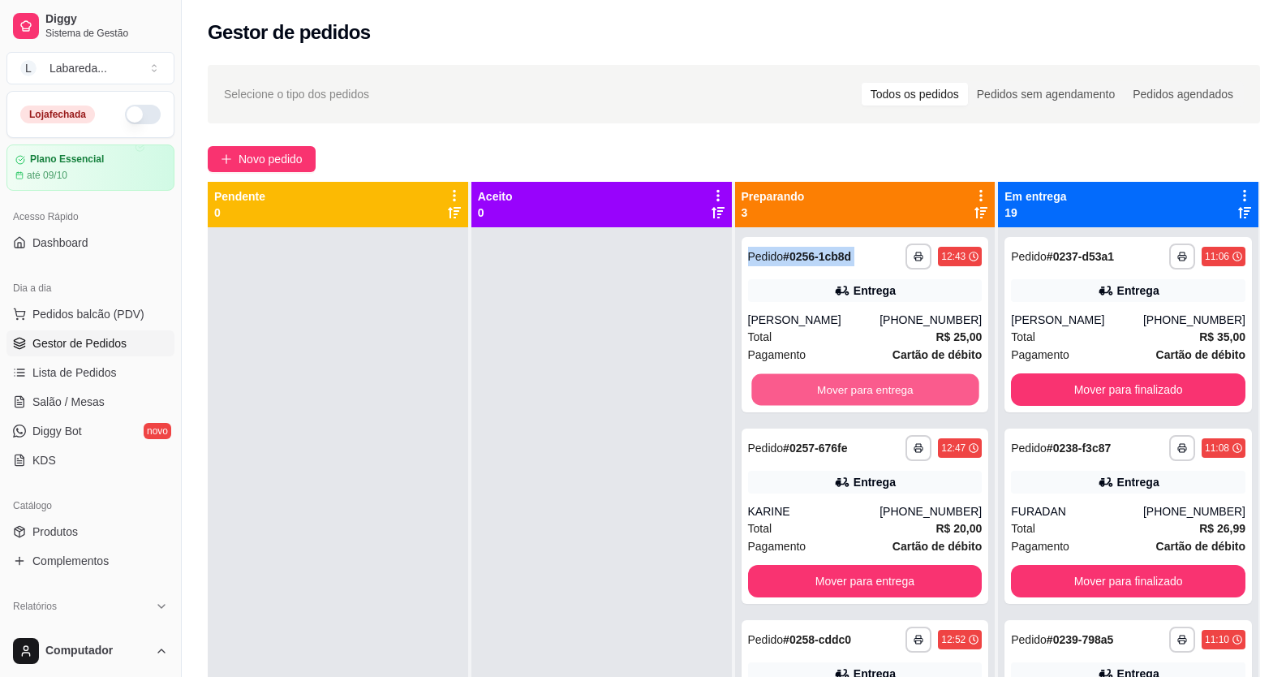
click at [901, 387] on button "Mover para entrega" at bounding box center [864, 390] width 227 height 32
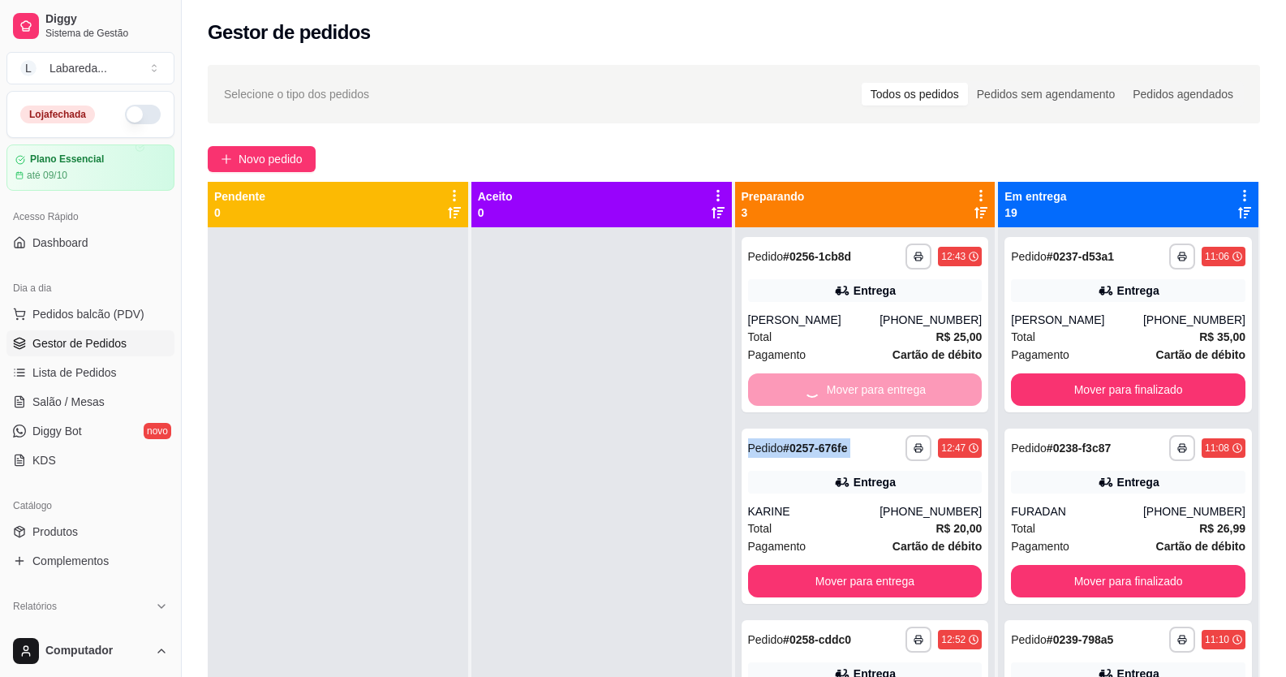
click at [901, 387] on div "Mover para entrega" at bounding box center [865, 389] width 234 height 32
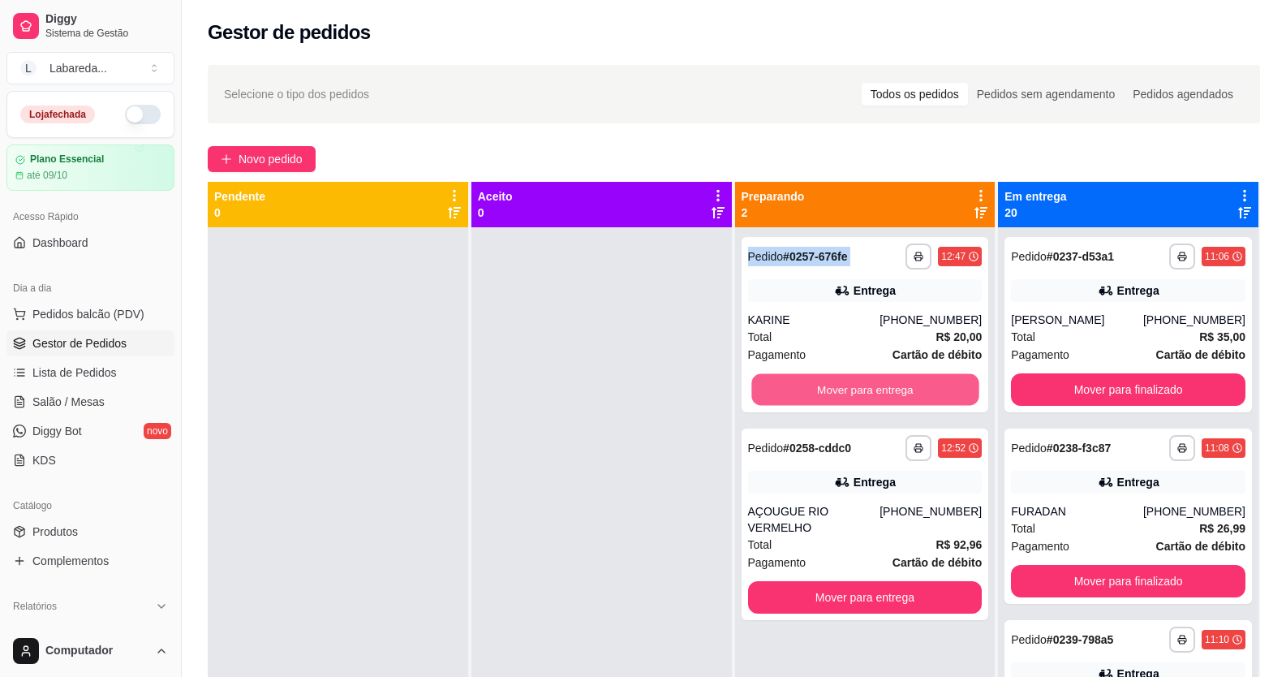
click at [901, 387] on button "Mover para entrega" at bounding box center [864, 390] width 227 height 32
click at [901, 387] on div "Mover para entrega" at bounding box center [865, 389] width 234 height 32
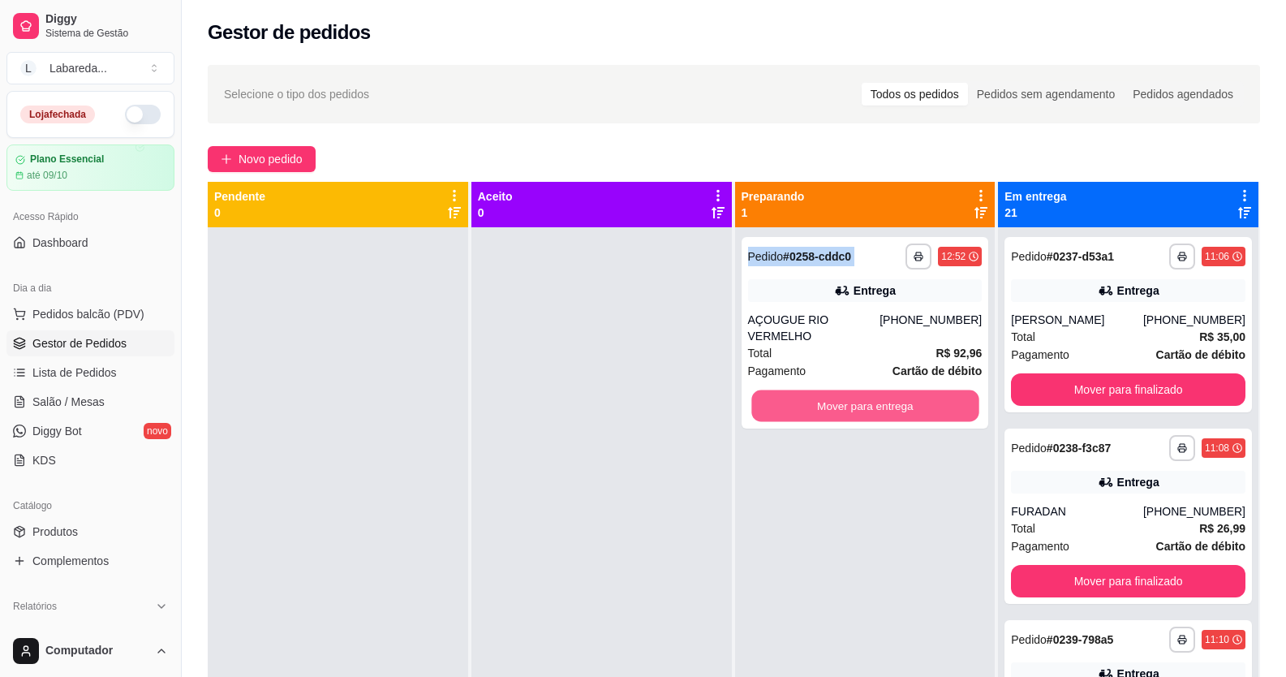
click at [901, 390] on button "Mover para entrega" at bounding box center [864, 406] width 227 height 32
click at [901, 389] on div "Mover para entrega" at bounding box center [865, 405] width 234 height 32
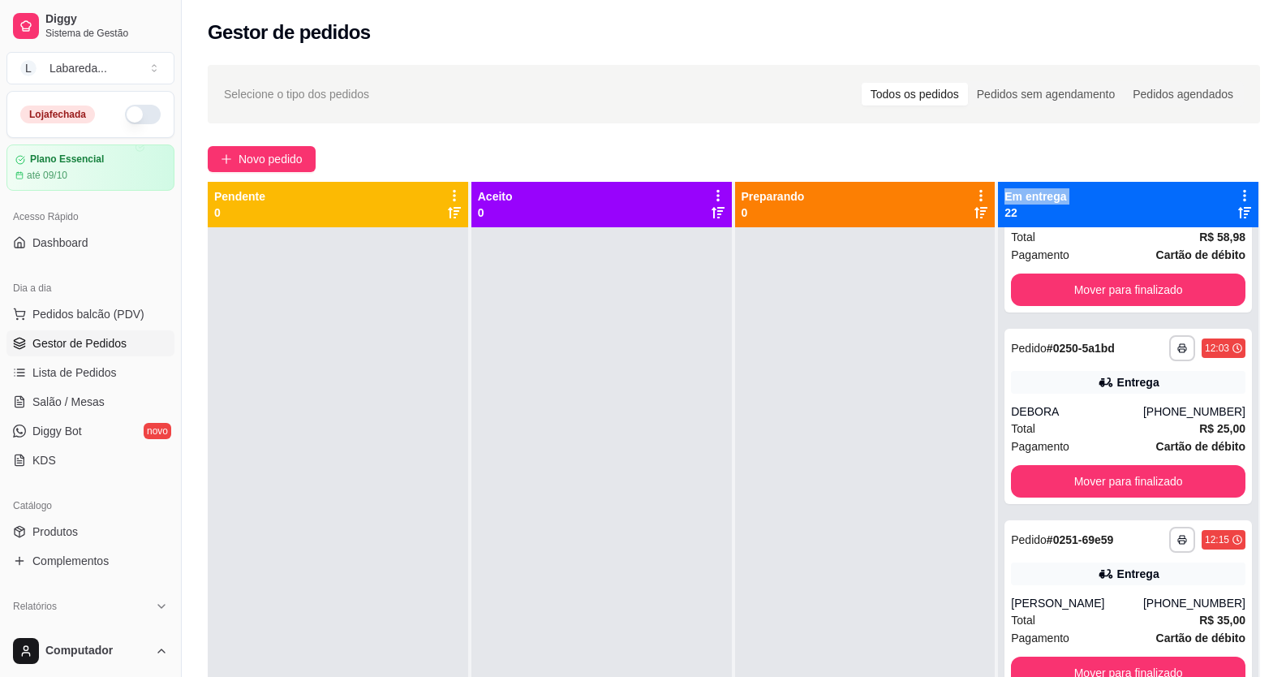
scroll to position [2515, 0]
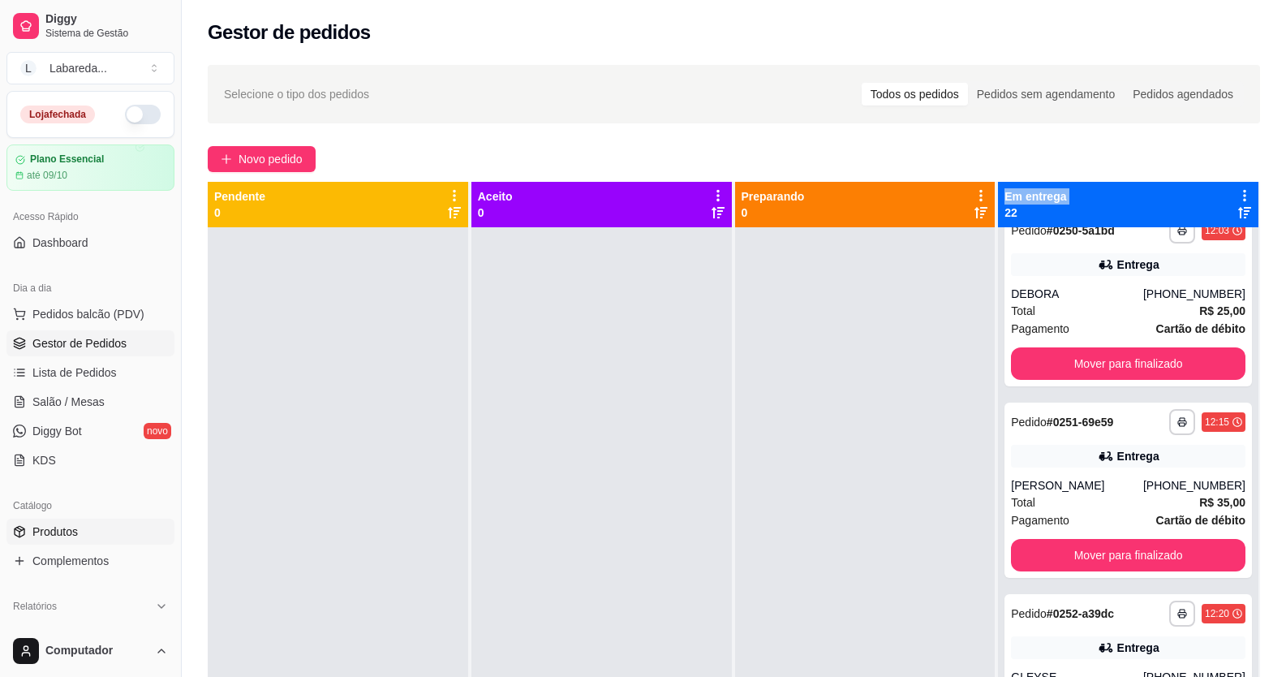
click at [67, 531] on span "Produtos" at bounding box center [54, 531] width 45 height 16
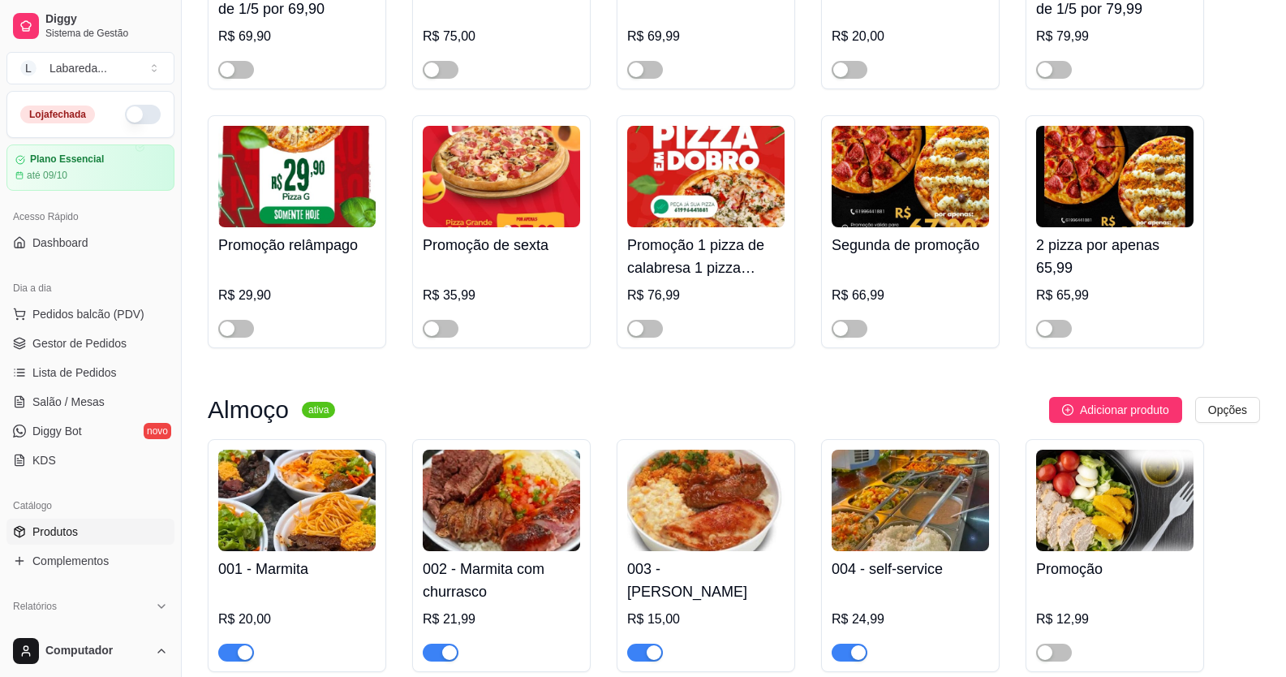
scroll to position [892, 0]
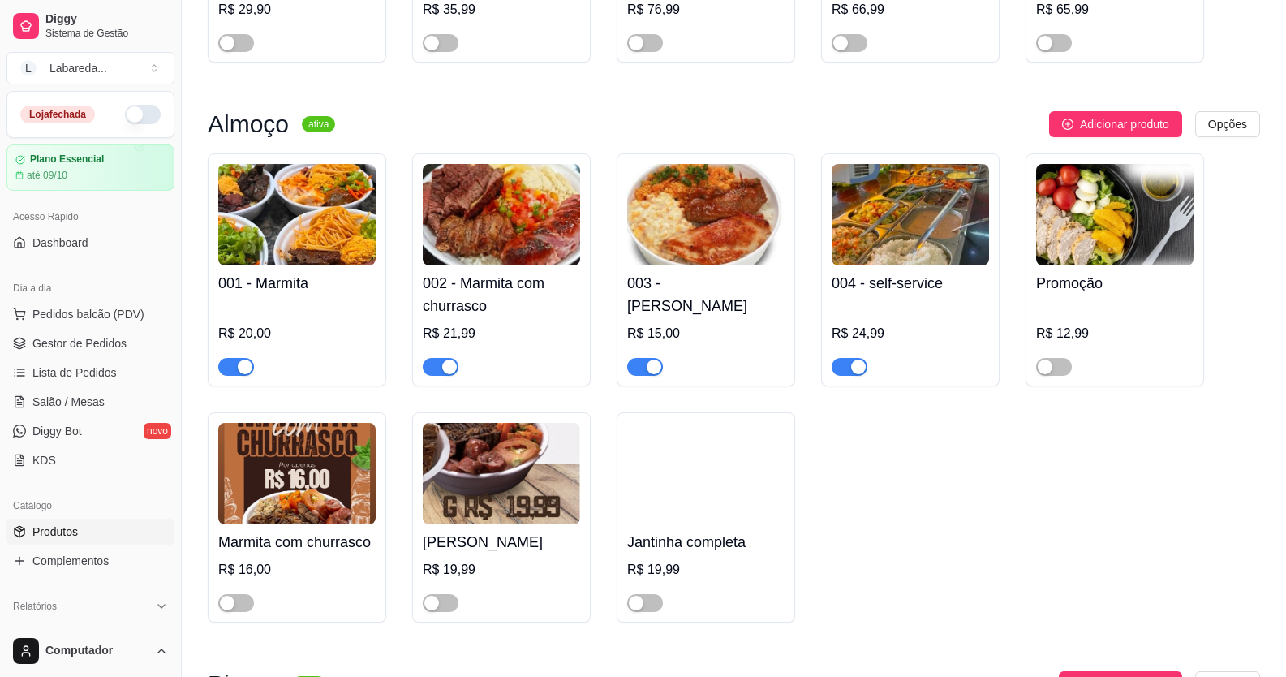
click at [459, 372] on div at bounding box center [501, 359] width 157 height 32
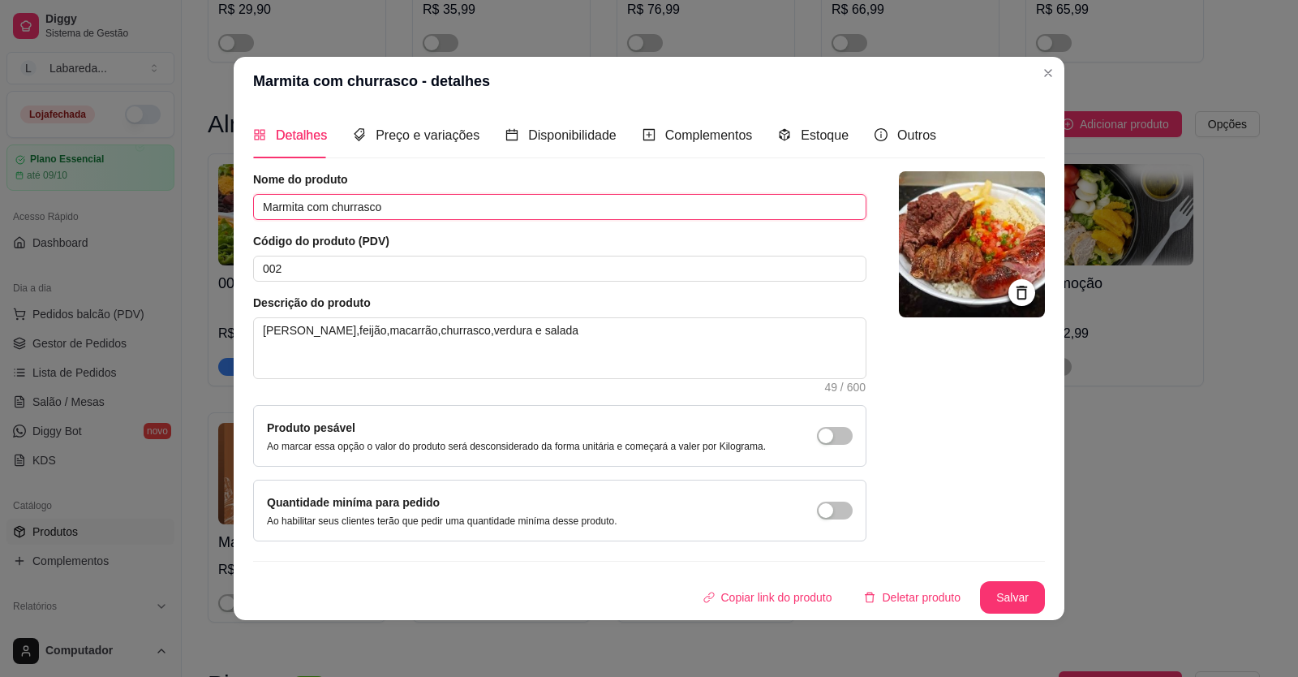
drag, startPoint x: 309, startPoint y: 198, endPoint x: 350, endPoint y: 214, distance: 43.7
click at [309, 199] on input "Marmita com churrasco" at bounding box center [559, 207] width 613 height 26
click at [1062, 97] on header "Marmita com churrasco - detalhes" at bounding box center [649, 81] width 831 height 49
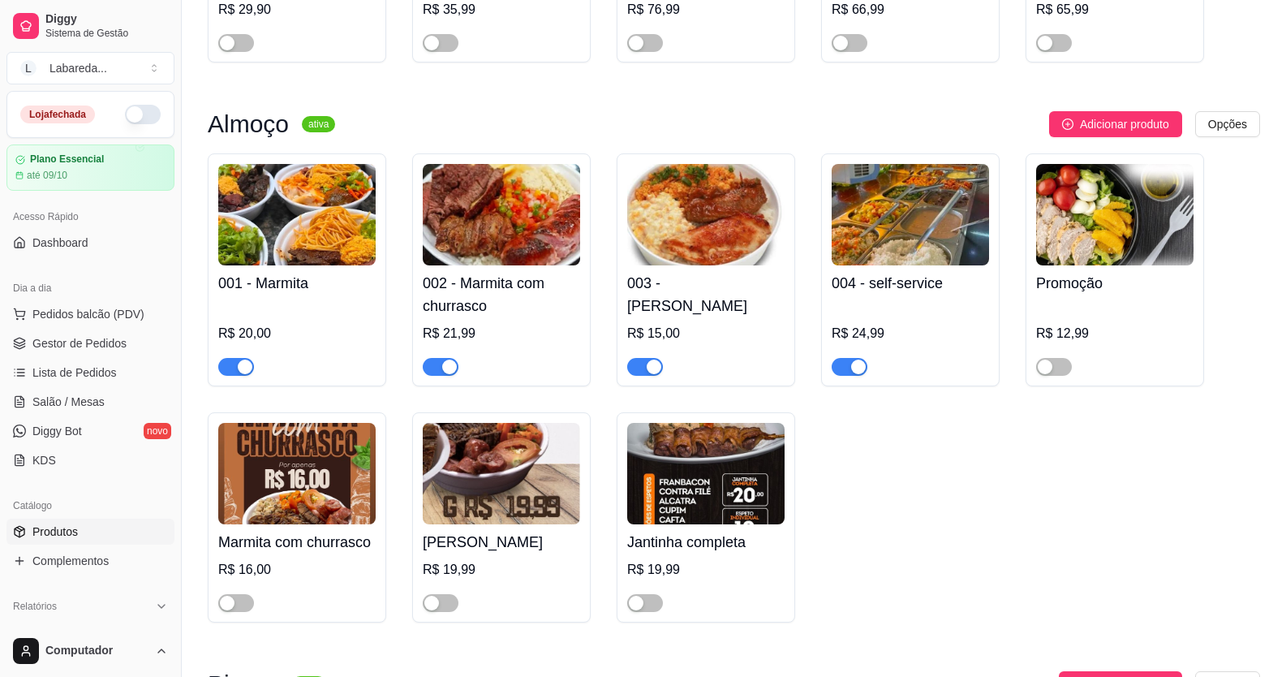
click at [861, 372] on div "button" at bounding box center [858, 366] width 15 height 15
click at [637, 371] on span "button" at bounding box center [645, 367] width 36 height 18
click at [446, 365] on div "button" at bounding box center [449, 366] width 15 height 15
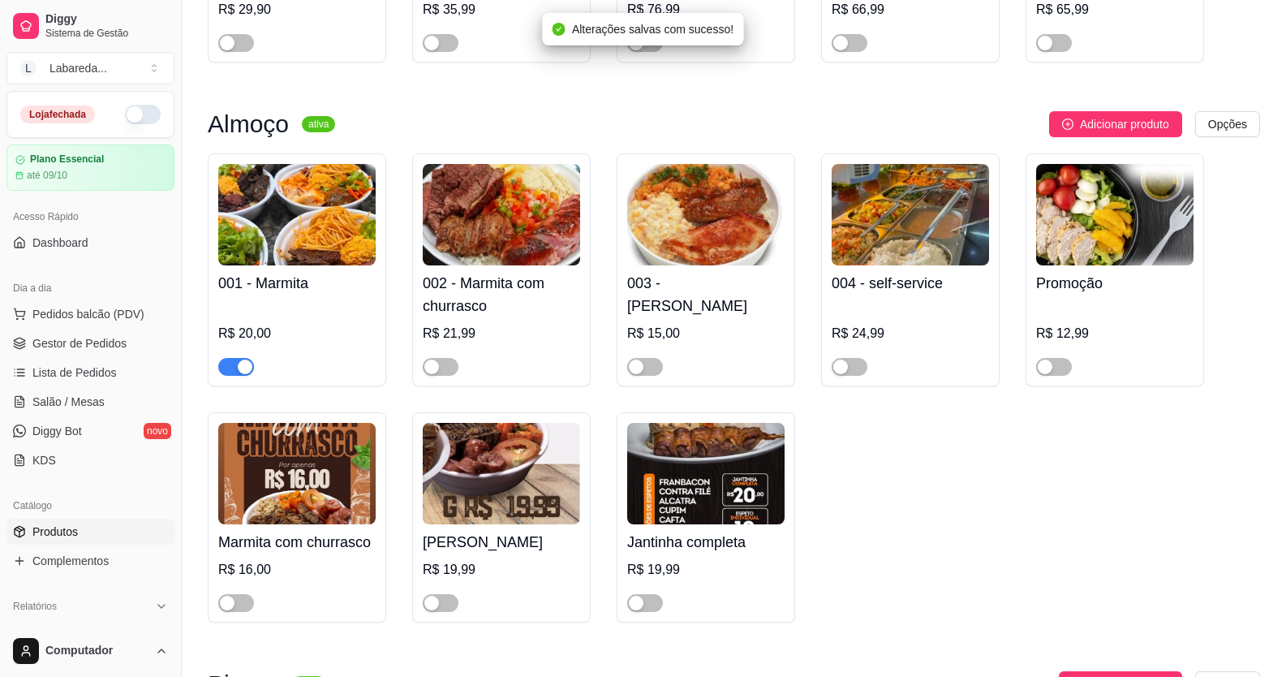
drag, startPoint x: 238, startPoint y: 373, endPoint x: 887, endPoint y: 376, distance: 648.9
click at [238, 372] on div "button" at bounding box center [245, 366] width 15 height 15
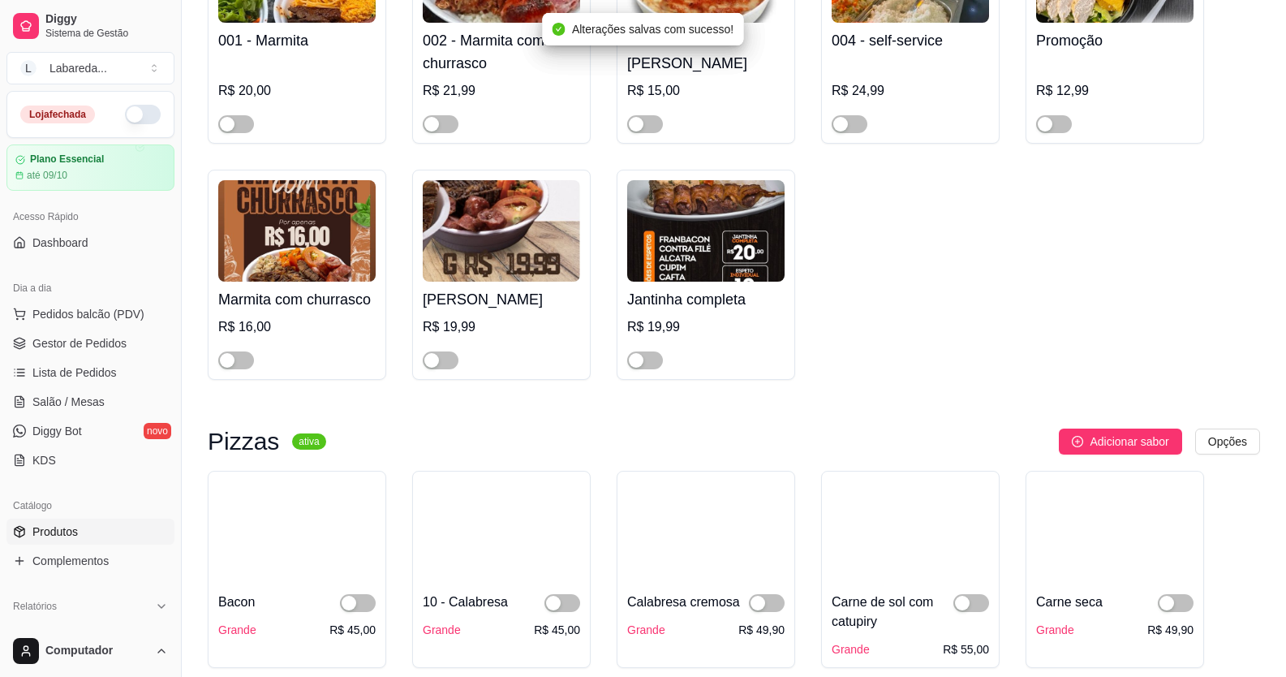
scroll to position [1136, 0]
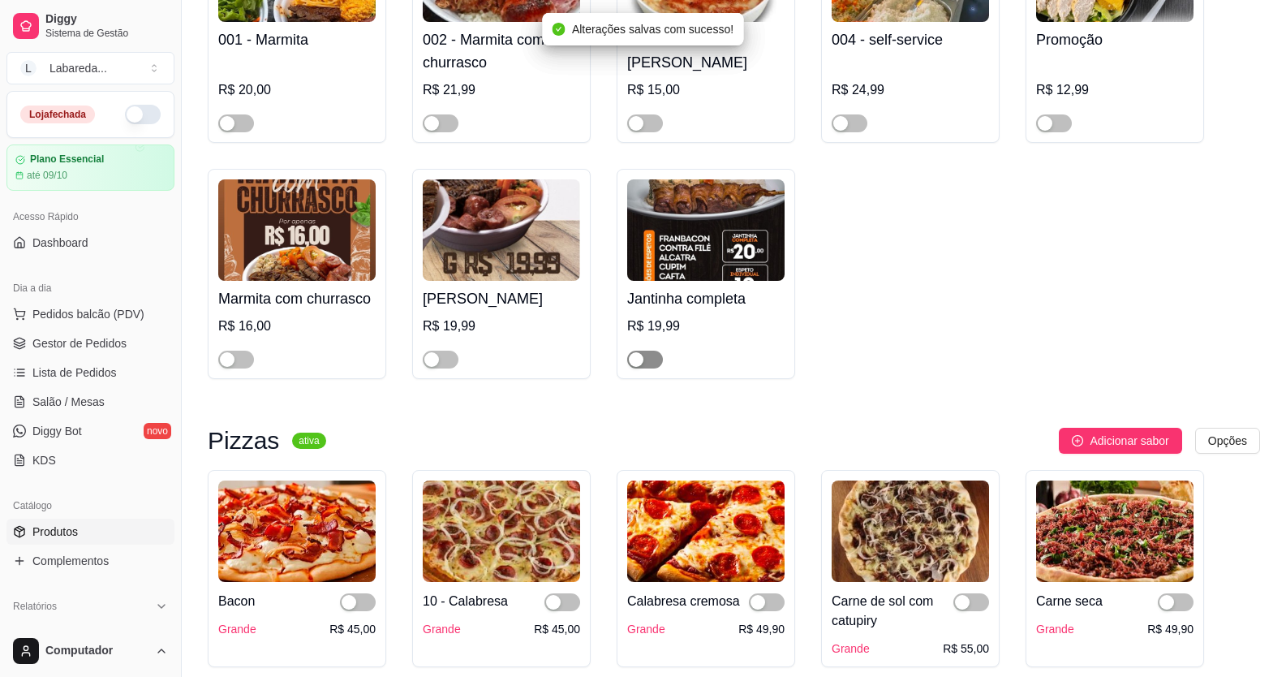
click at [639, 362] on div "button" at bounding box center [636, 359] width 15 height 15
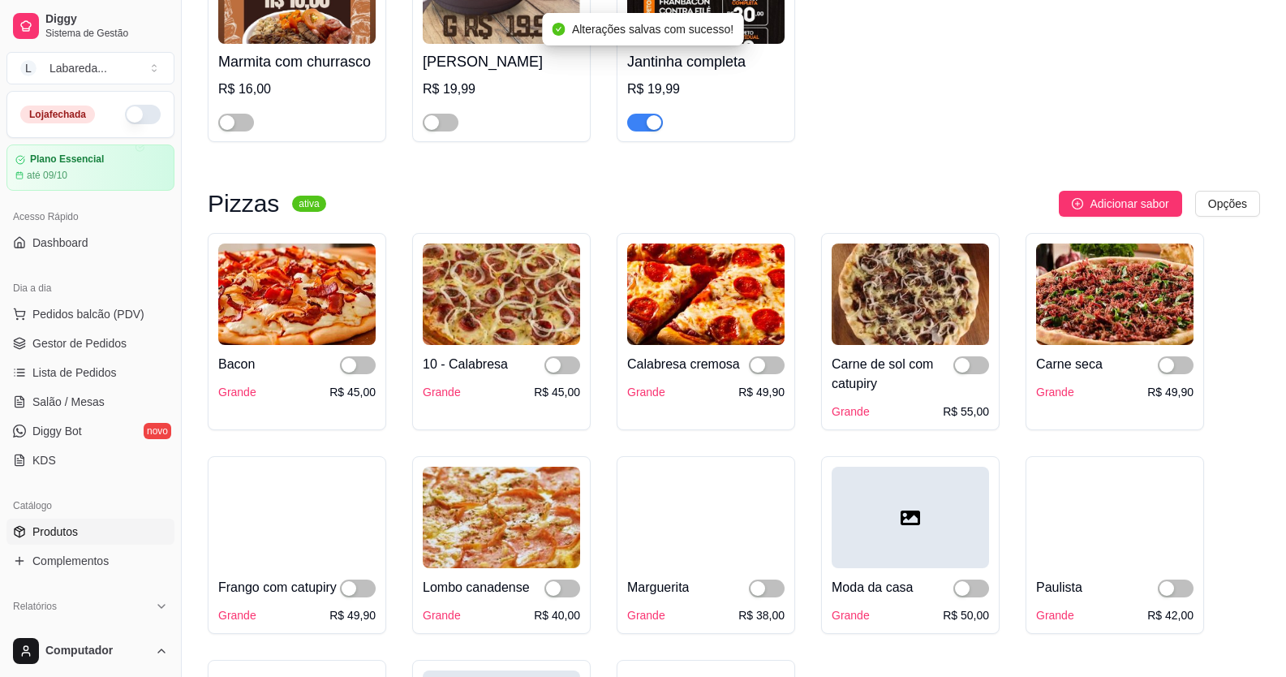
scroll to position [1379, 0]
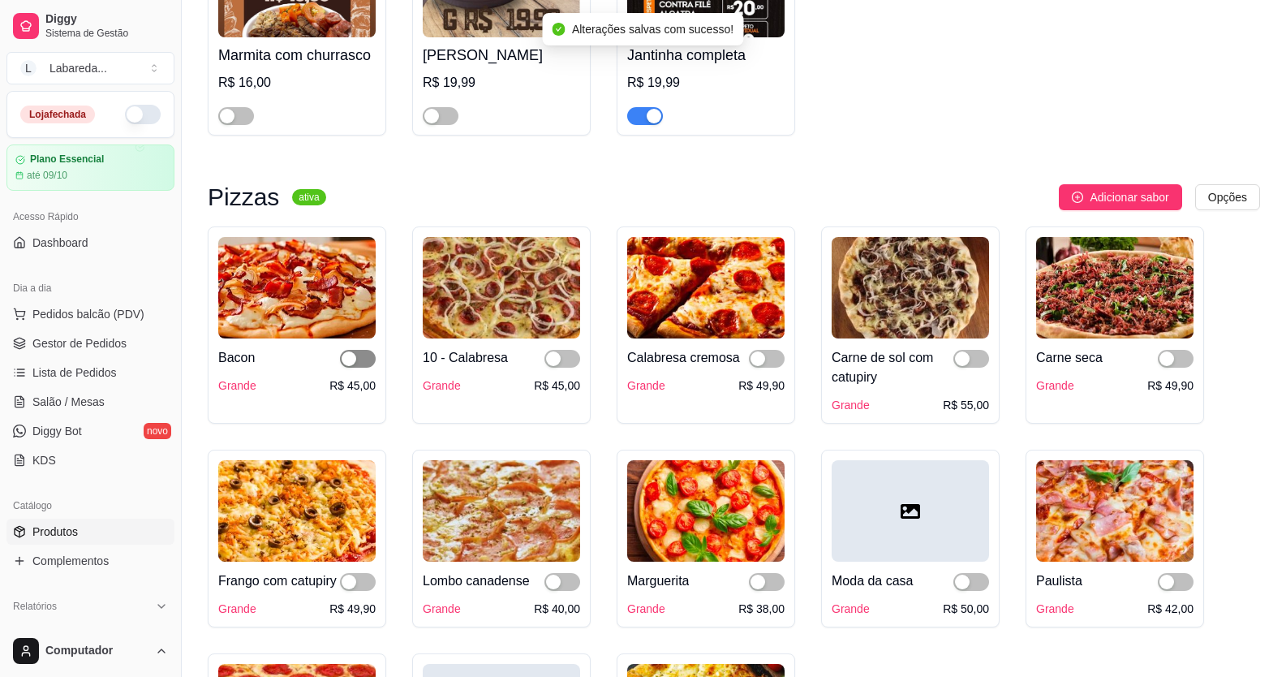
click at [354, 365] on div "button" at bounding box center [348, 358] width 15 height 15
click at [568, 361] on span "button" at bounding box center [562, 359] width 36 height 18
click at [767, 359] on span "button" at bounding box center [767, 359] width 36 height 18
click at [964, 361] on div "button" at bounding box center [962, 358] width 15 height 15
click at [1183, 362] on span "button" at bounding box center [1176, 359] width 36 height 18
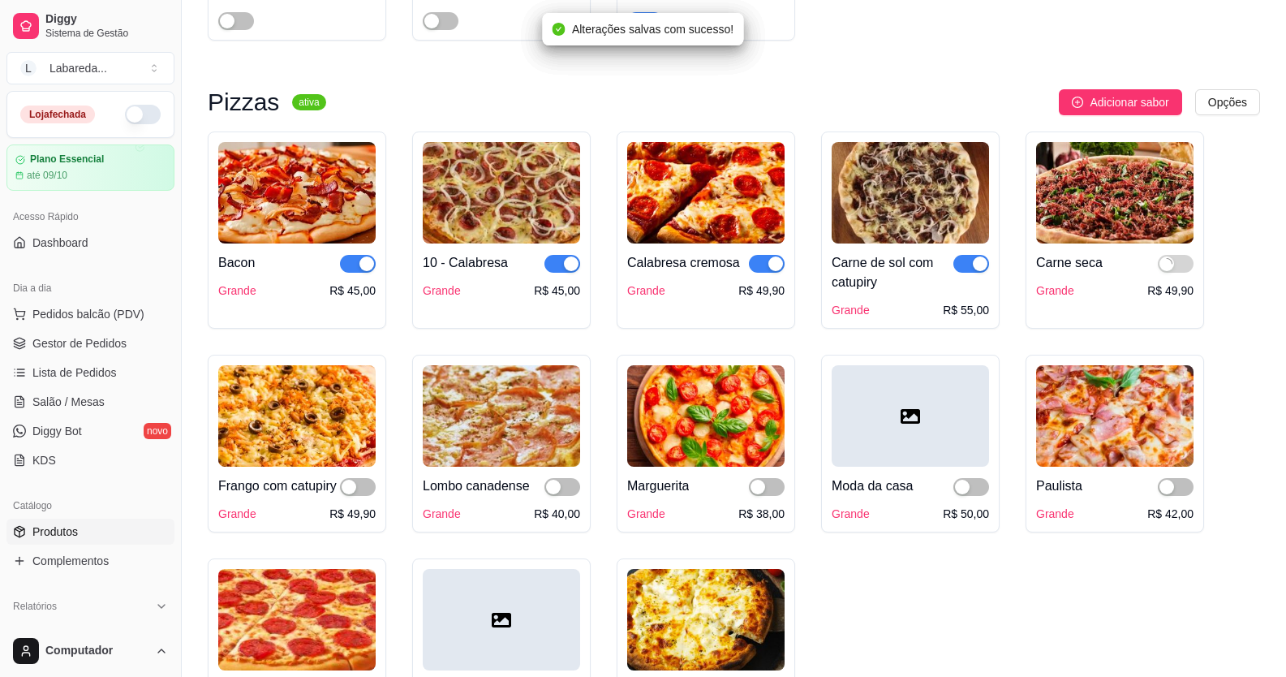
scroll to position [1622, 0]
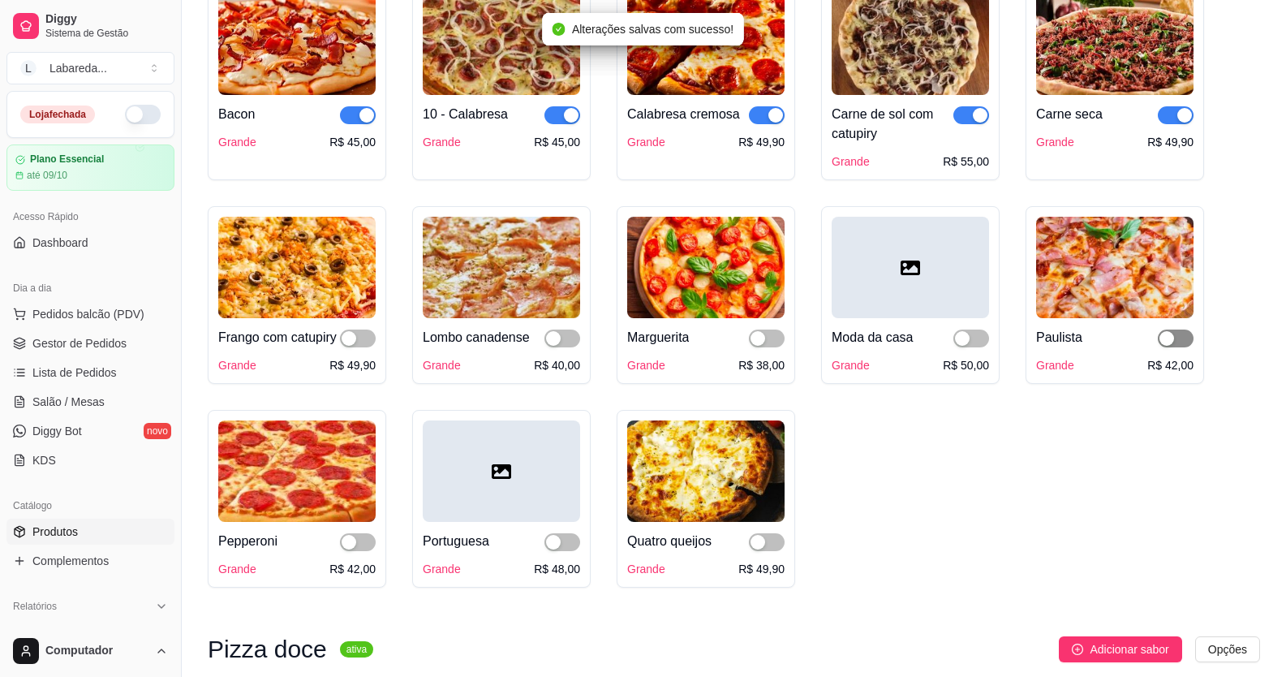
click at [1166, 343] on div "button" at bounding box center [1166, 338] width 15 height 15
click at [960, 337] on div "button" at bounding box center [962, 338] width 15 height 15
click at [756, 340] on div "button" at bounding box center [757, 338] width 15 height 15
click at [564, 347] on span "button" at bounding box center [562, 338] width 36 height 18
click at [363, 347] on span "button" at bounding box center [358, 338] width 36 height 18
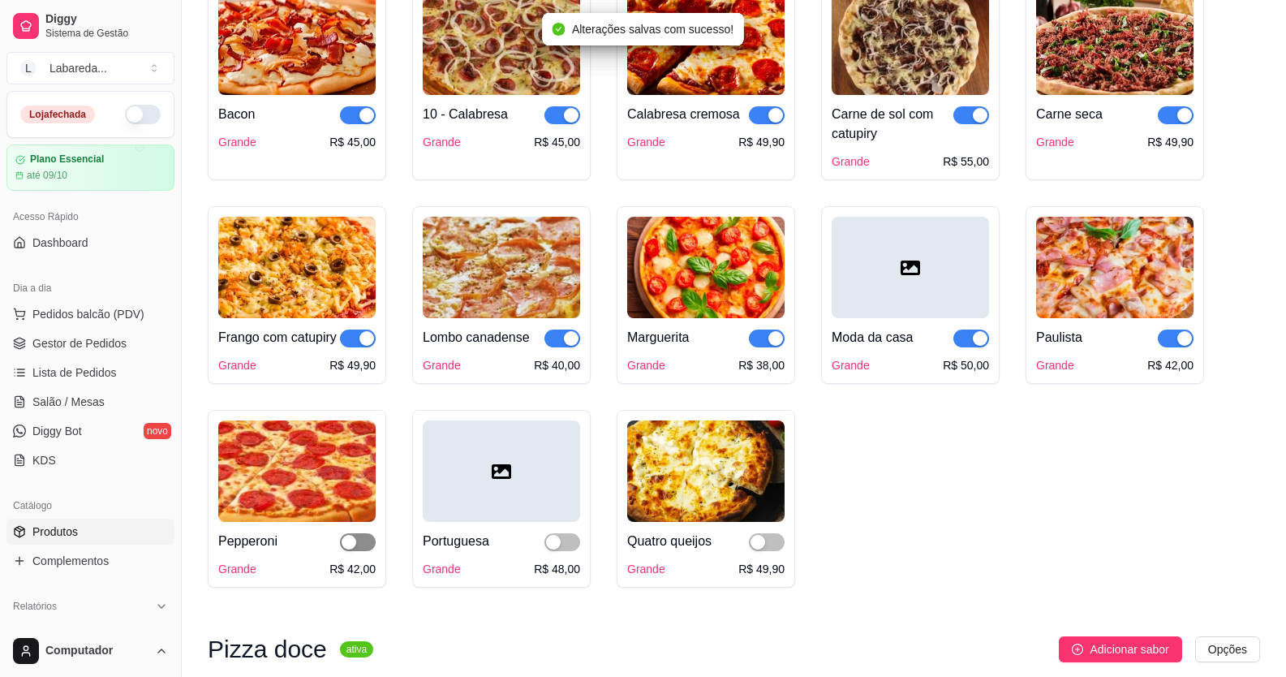
click at [350, 549] on div "button" at bounding box center [348, 542] width 15 height 15
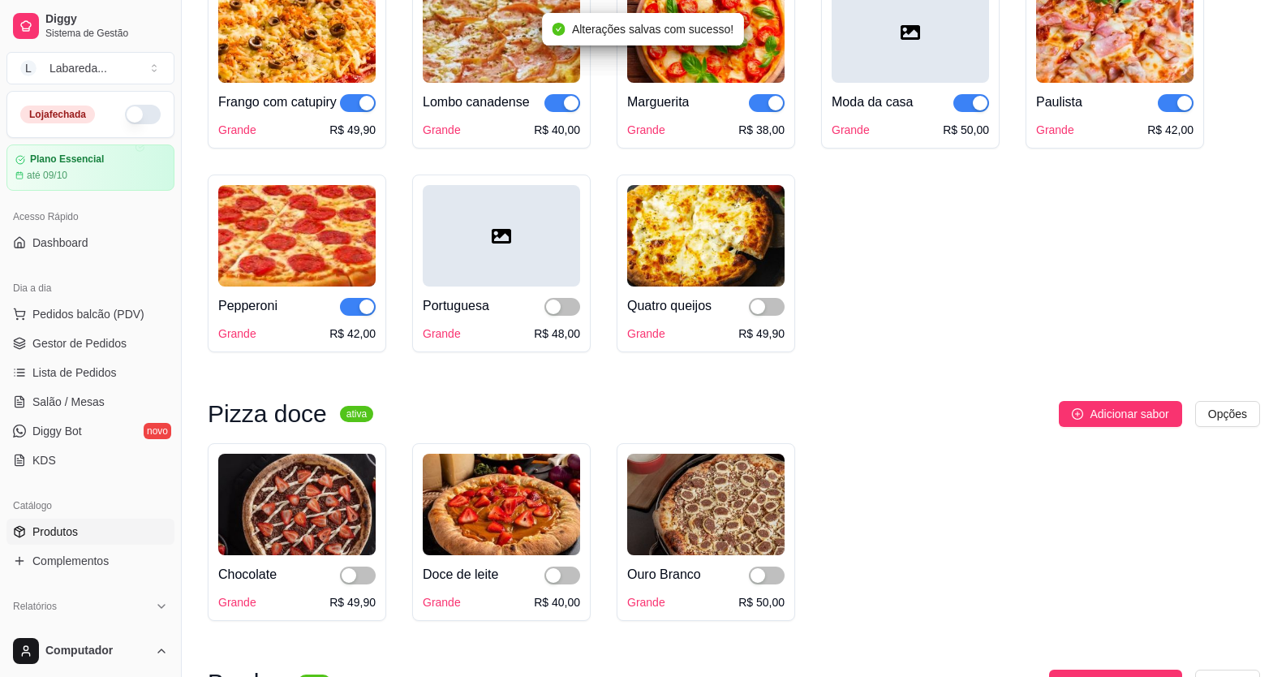
scroll to position [1866, 0]
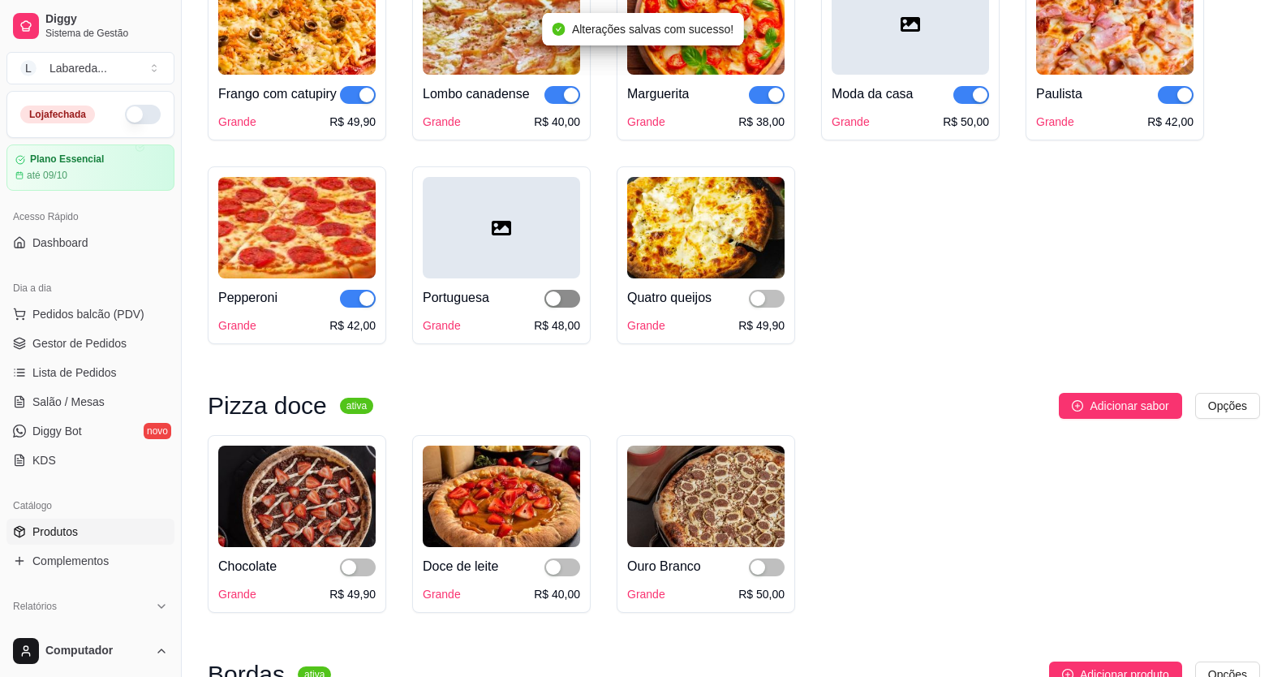
click at [558, 306] on div "button" at bounding box center [553, 298] width 15 height 15
click at [759, 306] on div "button" at bounding box center [757, 298] width 15 height 15
click at [356, 576] on span "button" at bounding box center [358, 567] width 36 height 18
drag, startPoint x: 553, startPoint y: 589, endPoint x: 589, endPoint y: 587, distance: 35.7
click at [556, 574] on div "button" at bounding box center [553, 567] width 15 height 15
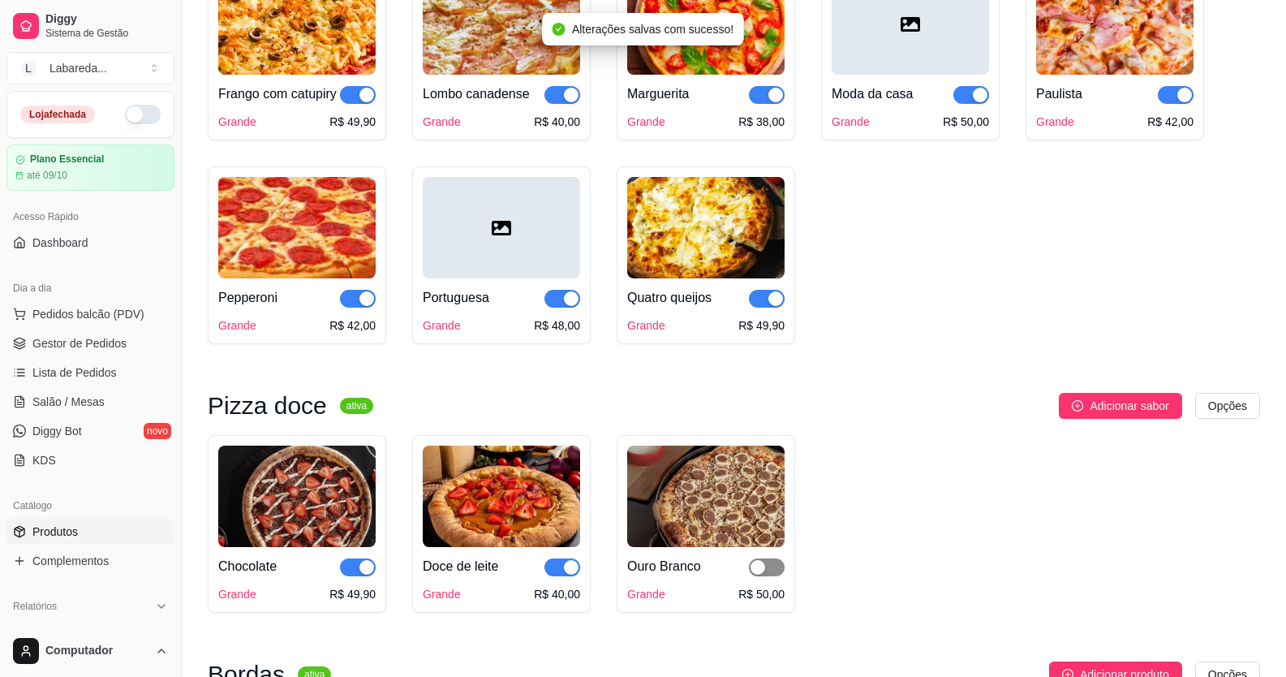
click at [776, 576] on span "button" at bounding box center [767, 567] width 36 height 18
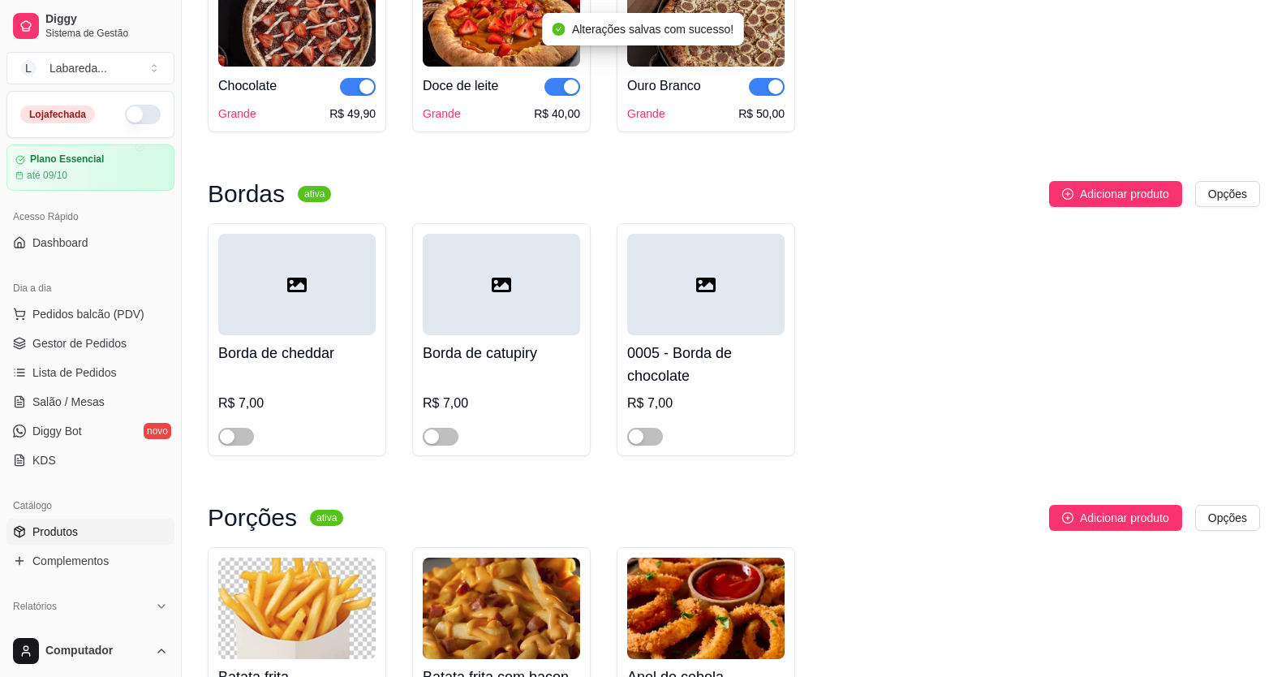
scroll to position [2352, 0]
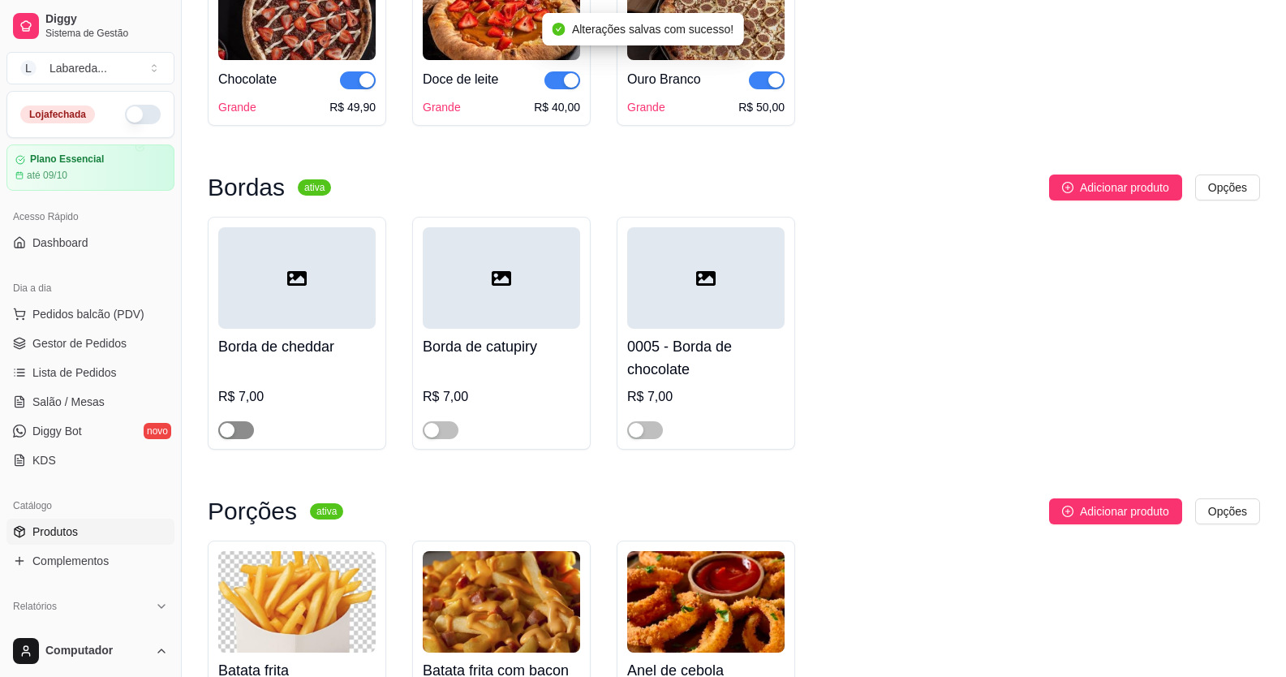
click at [237, 439] on span "button" at bounding box center [236, 430] width 36 height 18
click at [443, 439] on span "button" at bounding box center [441, 430] width 36 height 18
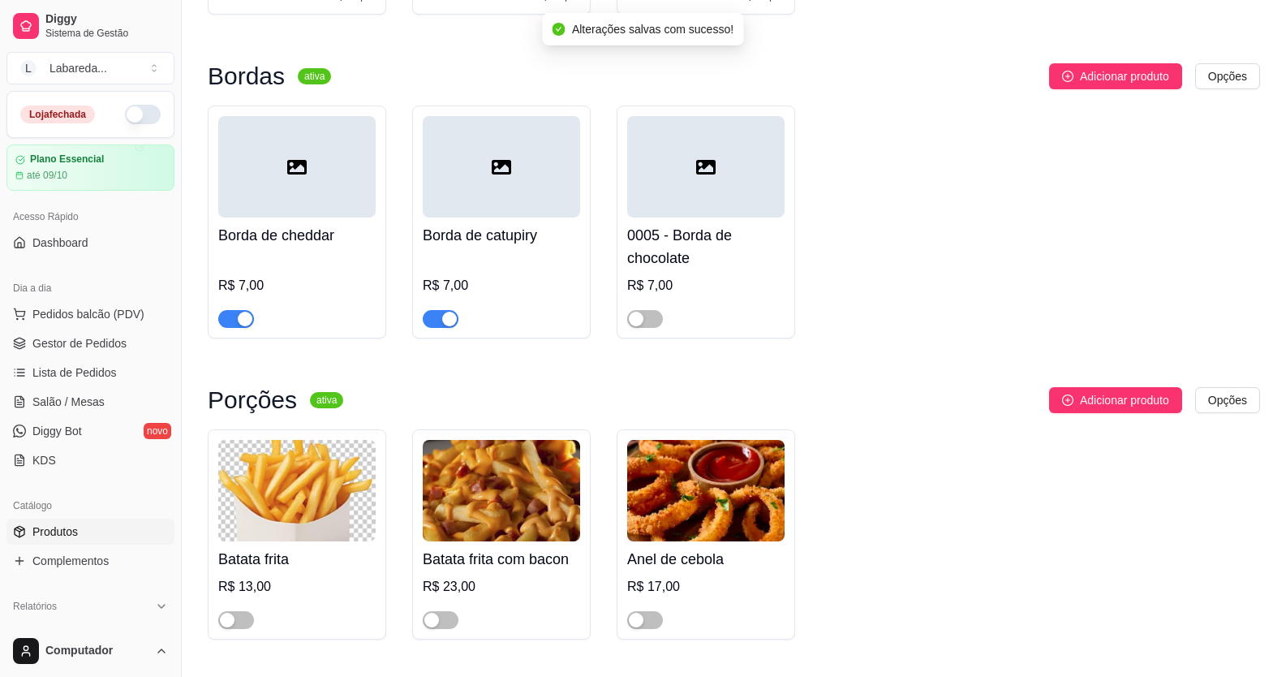
scroll to position [2677, 0]
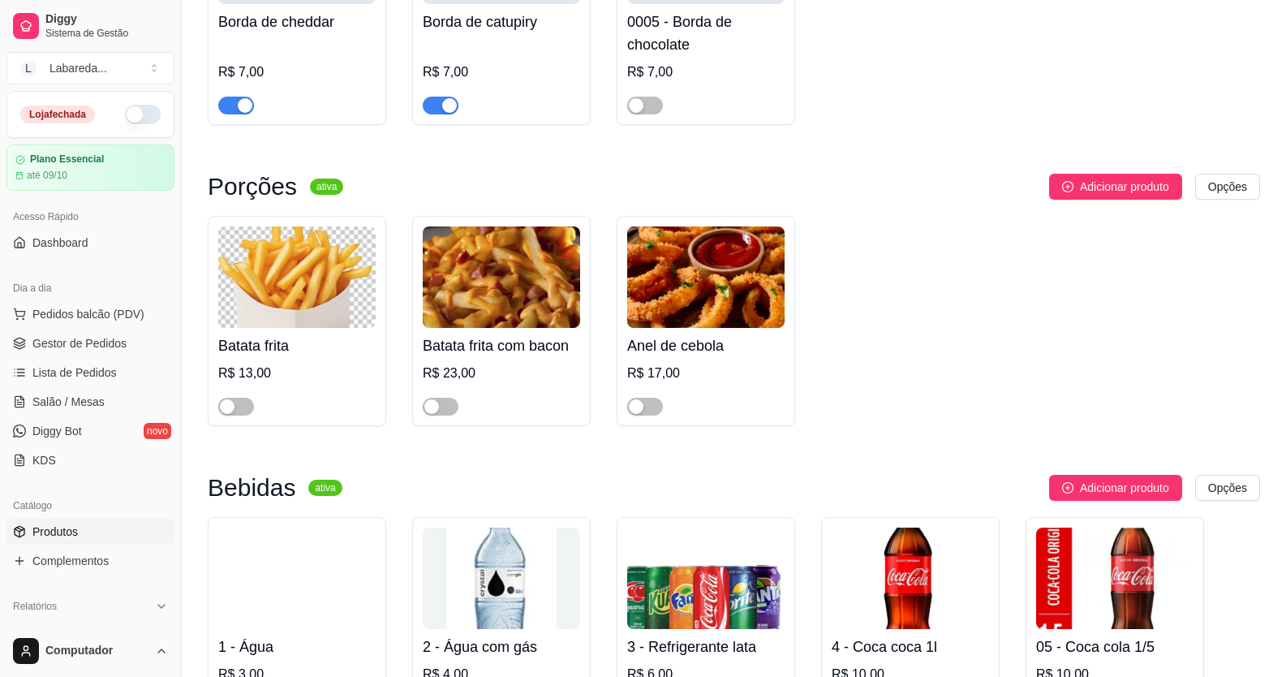
click at [213, 426] on div "Batata frita R$ 13,00" at bounding box center [297, 321] width 178 height 210
click at [227, 414] on div "button" at bounding box center [227, 406] width 15 height 15
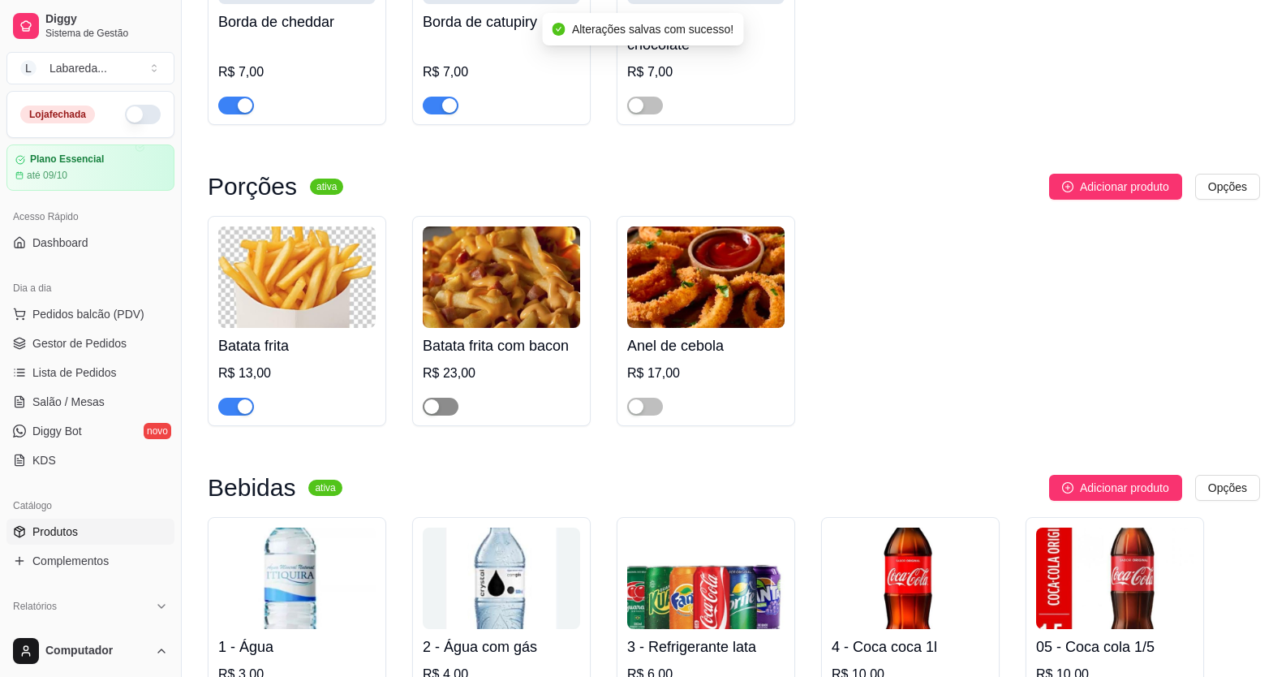
click at [441, 415] on span "button" at bounding box center [441, 406] width 36 height 18
click at [639, 414] on div "button" at bounding box center [636, 406] width 15 height 15
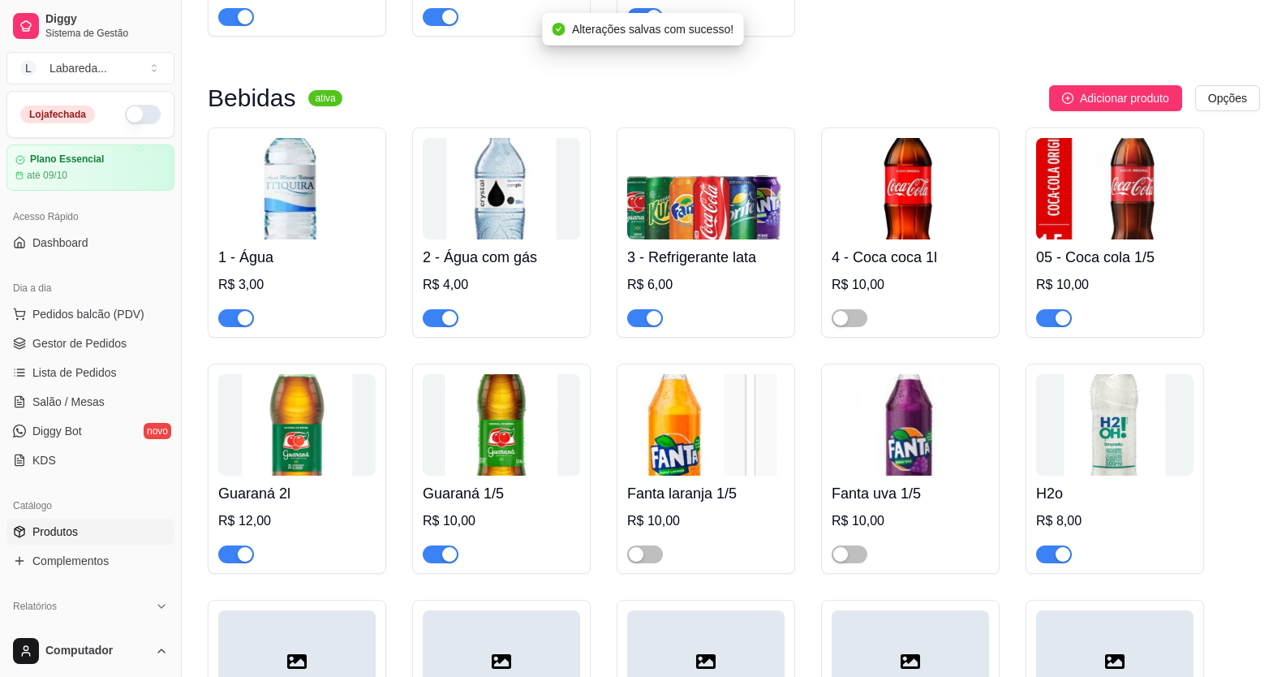
scroll to position [3082, 0]
